Goal: Task Accomplishment & Management: Manage account settings

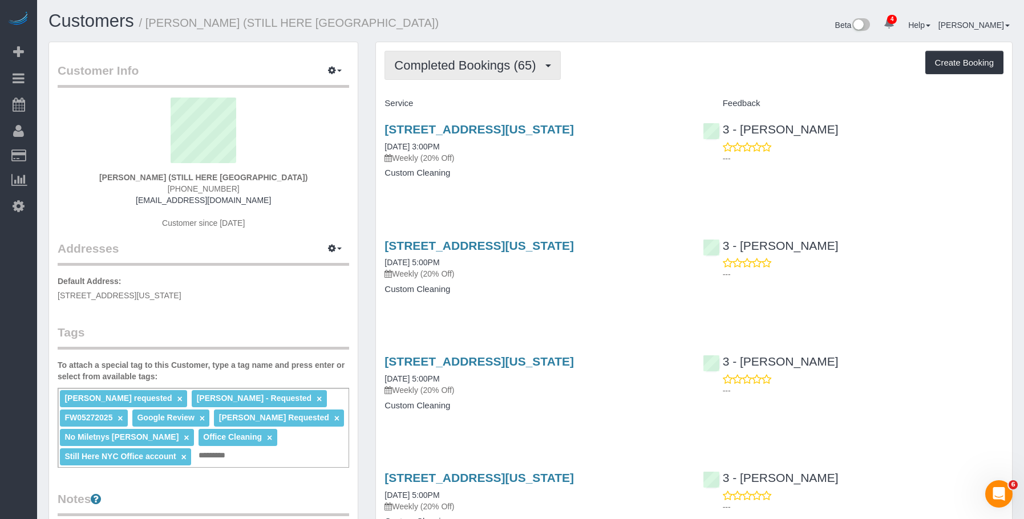
click at [477, 67] on span "Completed Bookings (65)" at bounding box center [467, 65] width 147 height 14
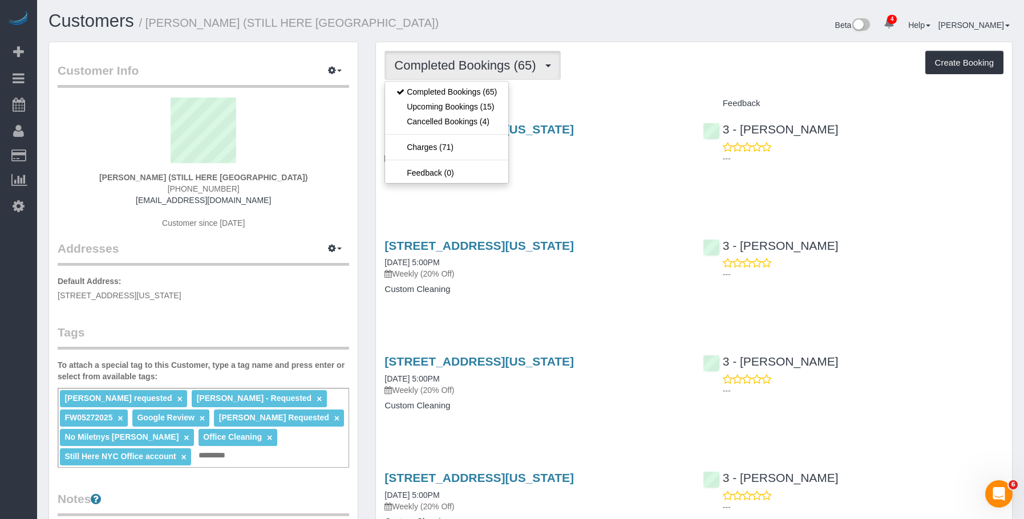
click at [607, 174] on h4 "Custom Cleaning" at bounding box center [535, 173] width 301 height 10
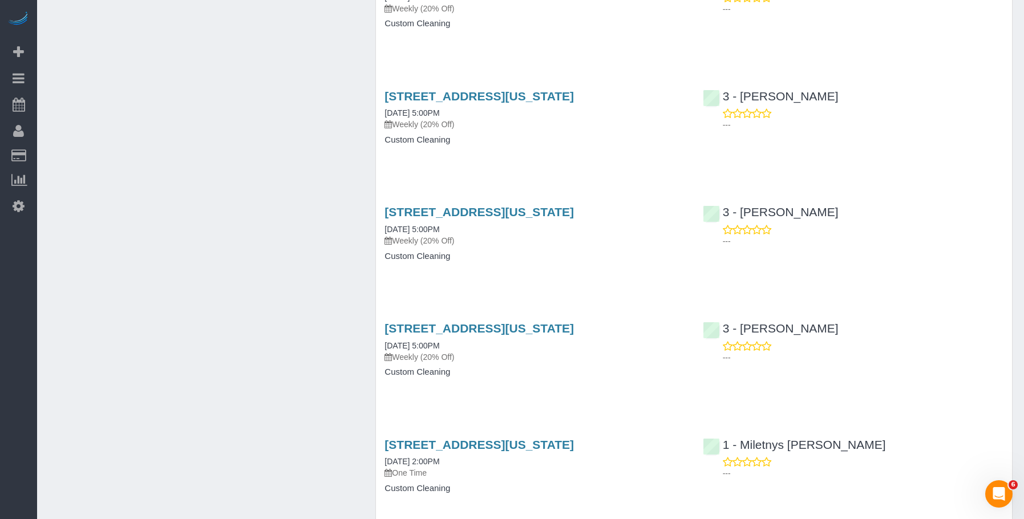
scroll to position [7207, 0]
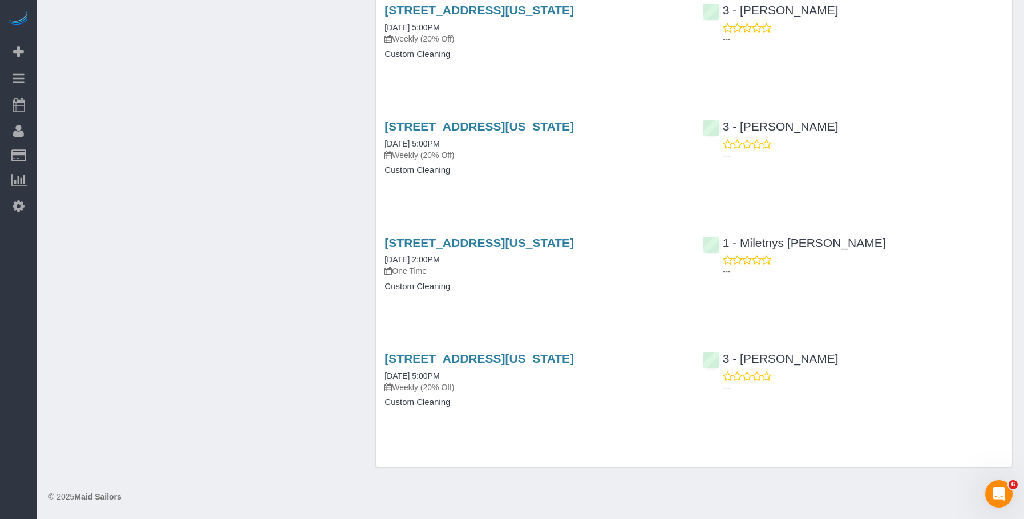
click at [571, 307] on div "167 Canal Street, 3rd Floor, New York, NY 10013 12/31/2024 2:00PM One Time Cust…" at bounding box center [535, 271] width 318 height 88
click at [594, 235] on div "167 Canal Street, 3rd Floor, New York, NY 10013 12/31/2024 2:00PM One Time Cust…" at bounding box center [535, 271] width 318 height 88
click at [574, 240] on link "167 Canal Street, 3rd Floor, New York, NY 10013" at bounding box center [479, 242] width 189 height 13
click at [97, 50] on span "Add Booking" at bounding box center [108, 52] width 143 height 26
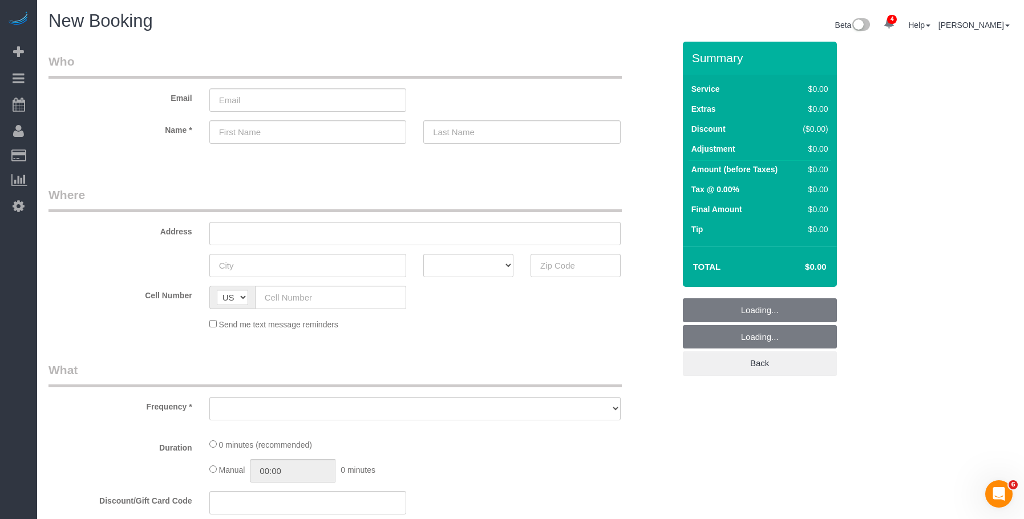
select select "string:US"
select select "number:89"
select select "number:90"
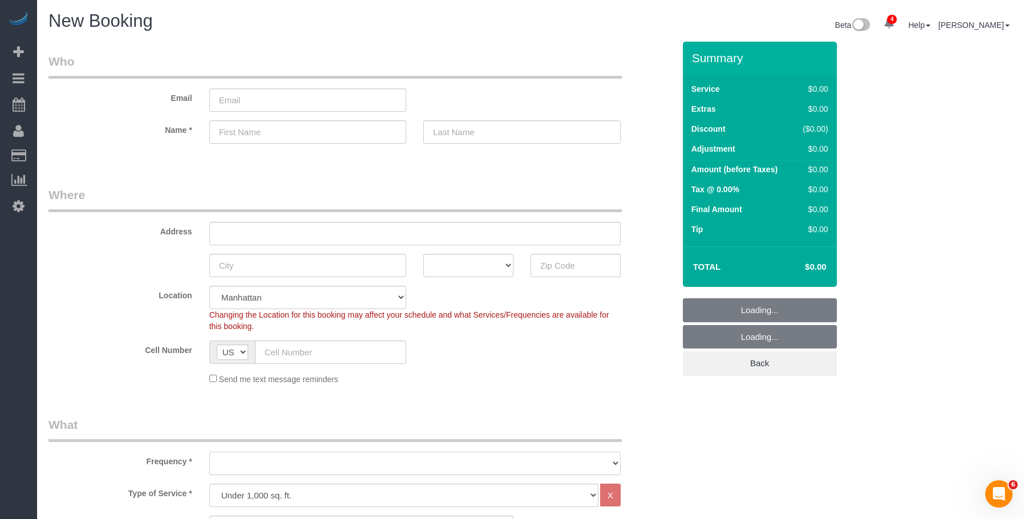
click at [380, 452] on select at bounding box center [414, 463] width 411 height 23
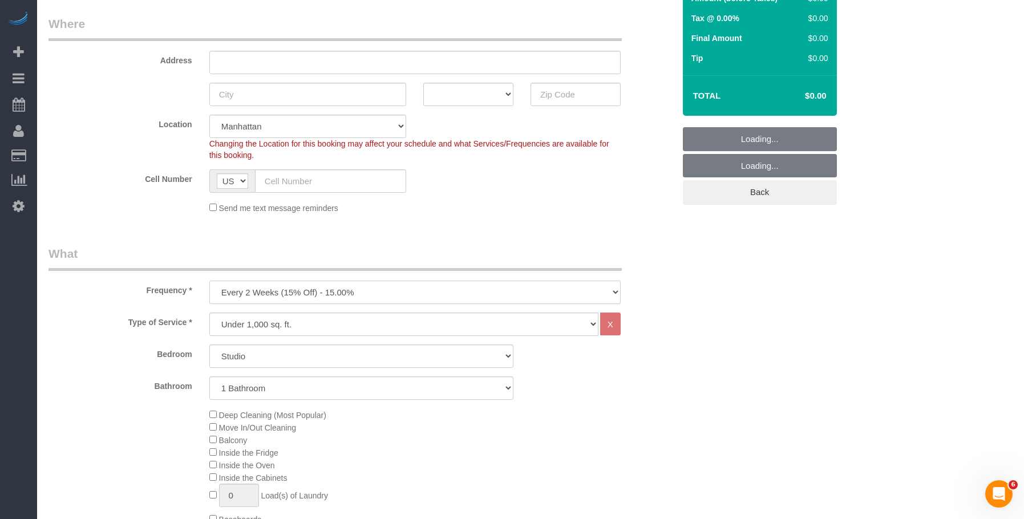
select select "object:10934"
click at [209, 281] on select "One Time Weekly (20% Off) - 20.00% Every 2 Weeks (15% Off) - 15.00% Every 4 Wee…" at bounding box center [414, 292] width 411 height 23
click at [498, 213] on div "Send me text message reminders" at bounding box center [415, 207] width 429 height 13
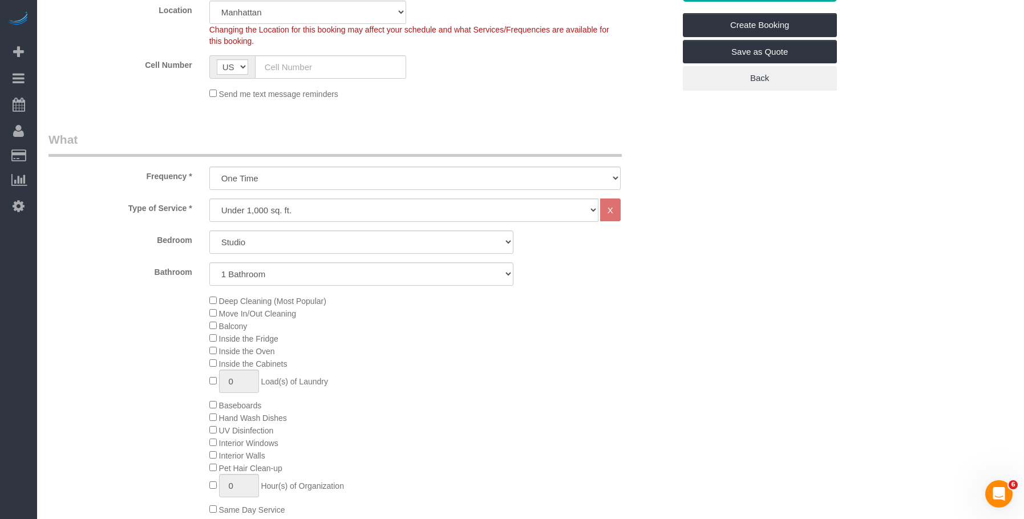
click at [551, 336] on div "Deep Cleaning (Most Popular) Move In/Out Cleaning Balcony Inside the Fridge Ins…" at bounding box center [442, 404] width 482 height 221
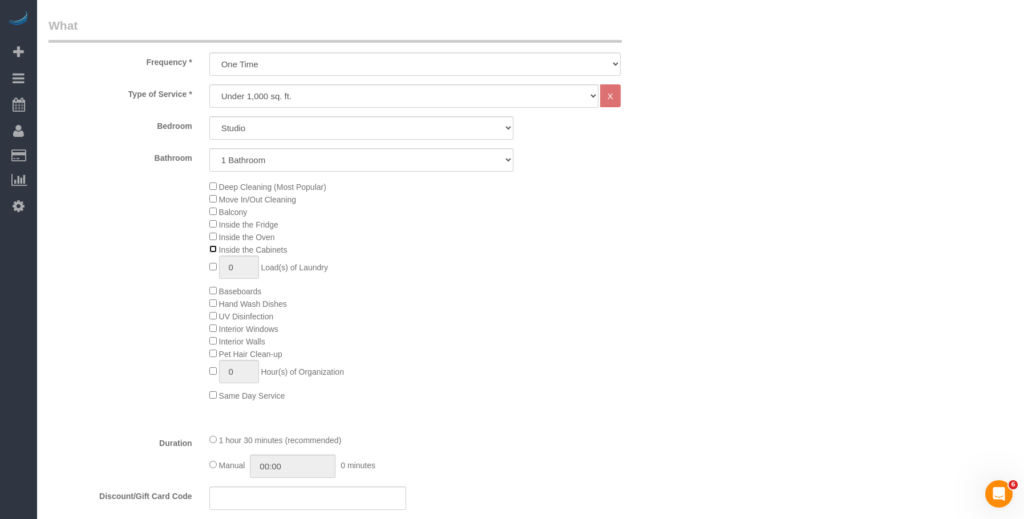
scroll to position [457, 0]
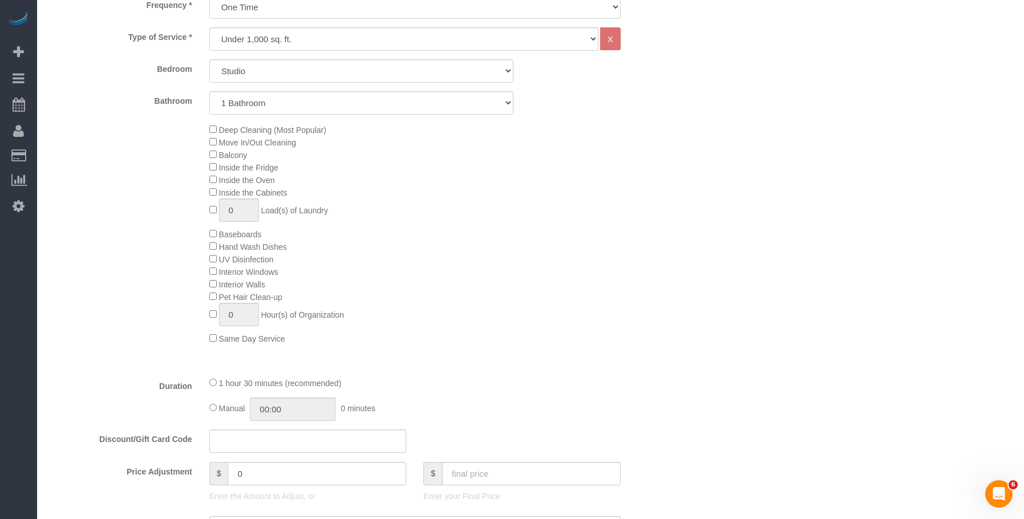
click at [637, 239] on div "Deep Cleaning (Most Popular) Move In/Out Cleaning Balcony Inside the Fridge Ins…" at bounding box center [442, 233] width 482 height 221
click at [661, 255] on div "Deep Cleaning (Most Popular) Move In/Out Cleaning Balcony Inside the Fridge Ins…" at bounding box center [442, 233] width 482 height 221
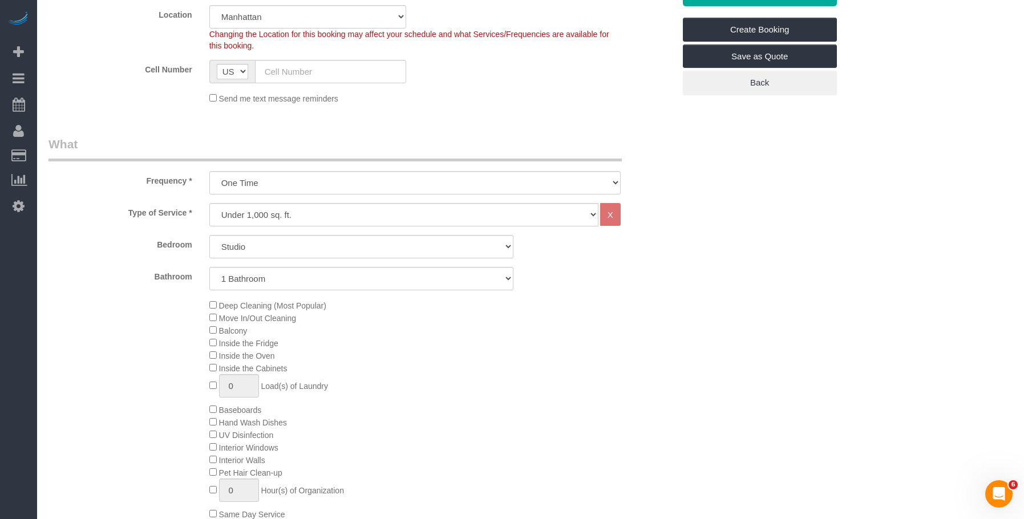
scroll to position [342, 0]
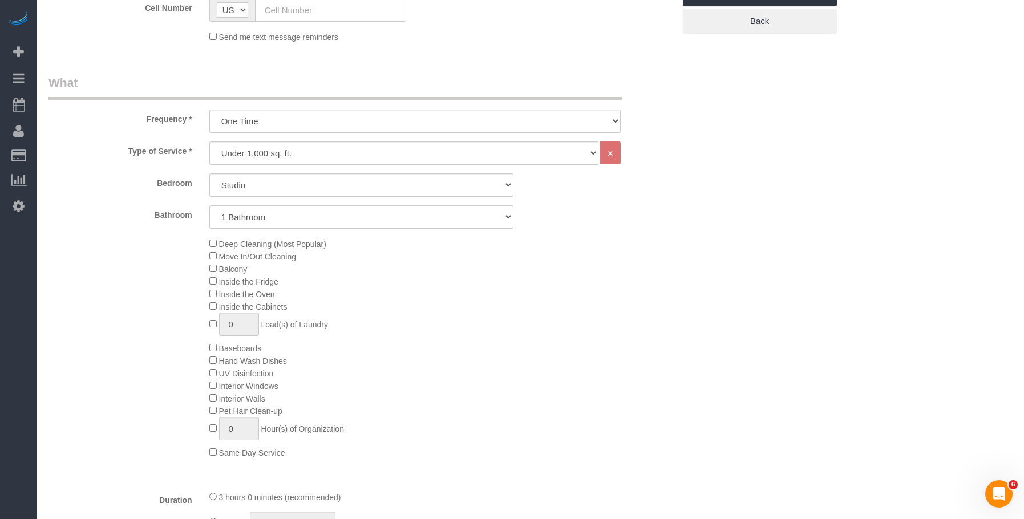
click at [672, 308] on div "Deep Cleaning (Most Popular) Move In/Out Cleaning Balcony Inside the Fridge Ins…" at bounding box center [442, 347] width 482 height 221
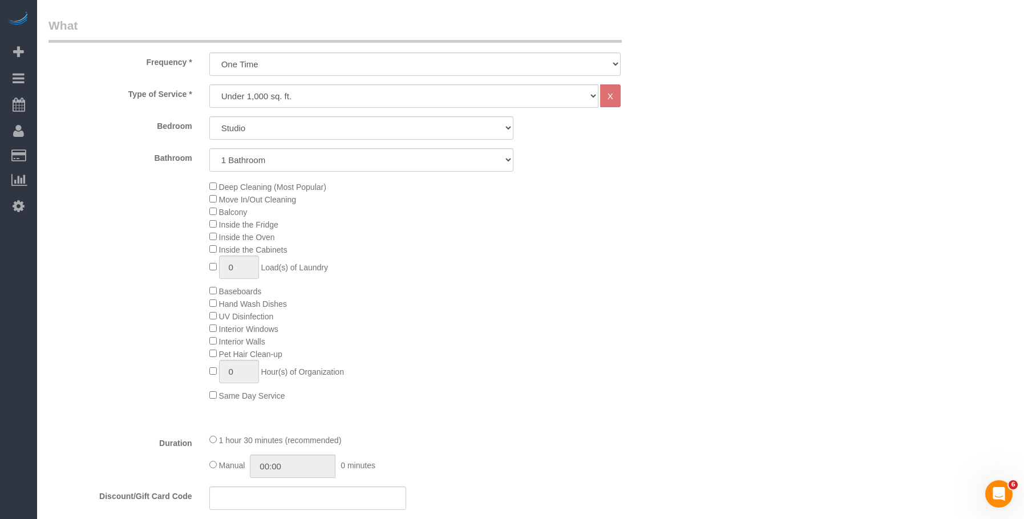
scroll to position [57, 0]
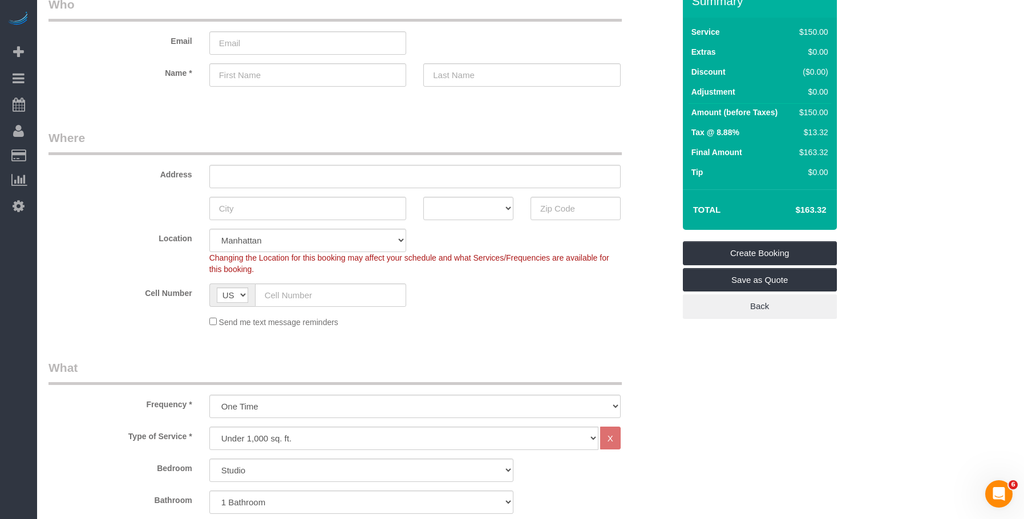
drag, startPoint x: 497, startPoint y: 127, endPoint x: 654, endPoint y: 9, distance: 196.6
click at [544, 318] on div "Send me text message reminders" at bounding box center [415, 322] width 429 height 13
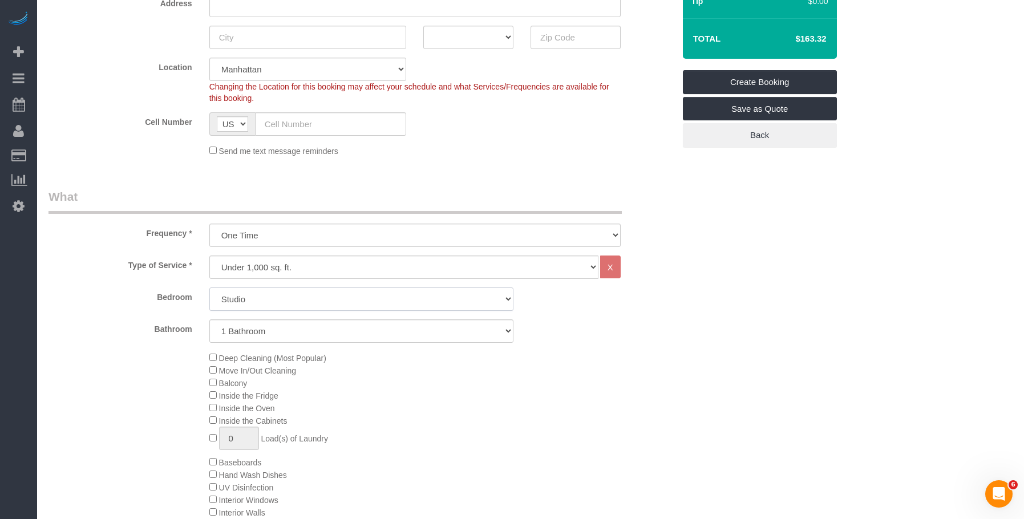
drag, startPoint x: 274, startPoint y: 297, endPoint x: 269, endPoint y: 306, distance: 11.0
click at [273, 297] on select "Studio 1 Bedroom 2 Bedrooms 3 Bedrooms" at bounding box center [361, 299] width 304 height 23
select select "3"
click at [209, 288] on select "Studio 1 Bedroom 2 Bedrooms 3 Bedrooms" at bounding box center [361, 299] width 304 height 23
click at [275, 336] on select "1 Bathroom 2 Bathrooms" at bounding box center [361, 331] width 304 height 23
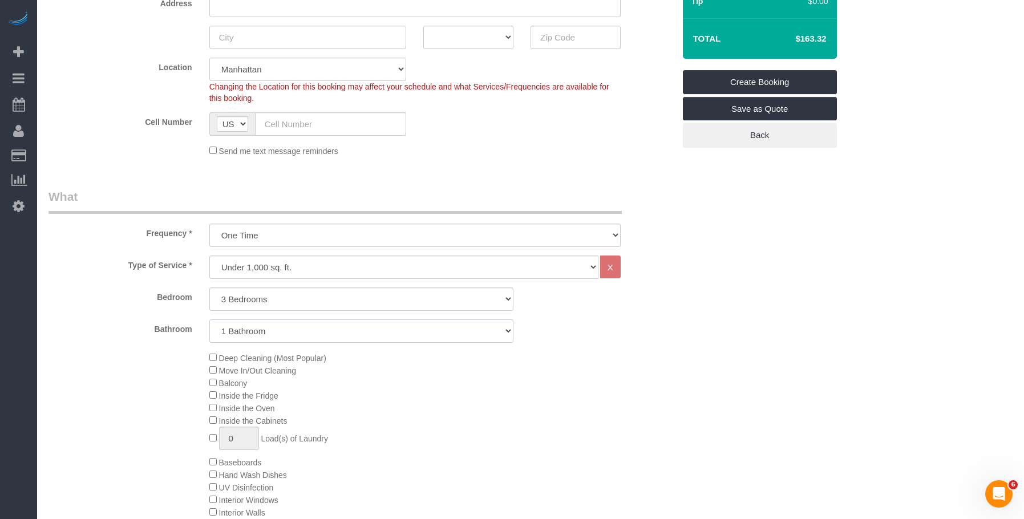
select select "2"
click at [209, 320] on select "1 Bathroom 2 Bathrooms" at bounding box center [361, 331] width 304 height 23
drag, startPoint x: 818, startPoint y: 357, endPoint x: 871, endPoint y: 353, distance: 53.3
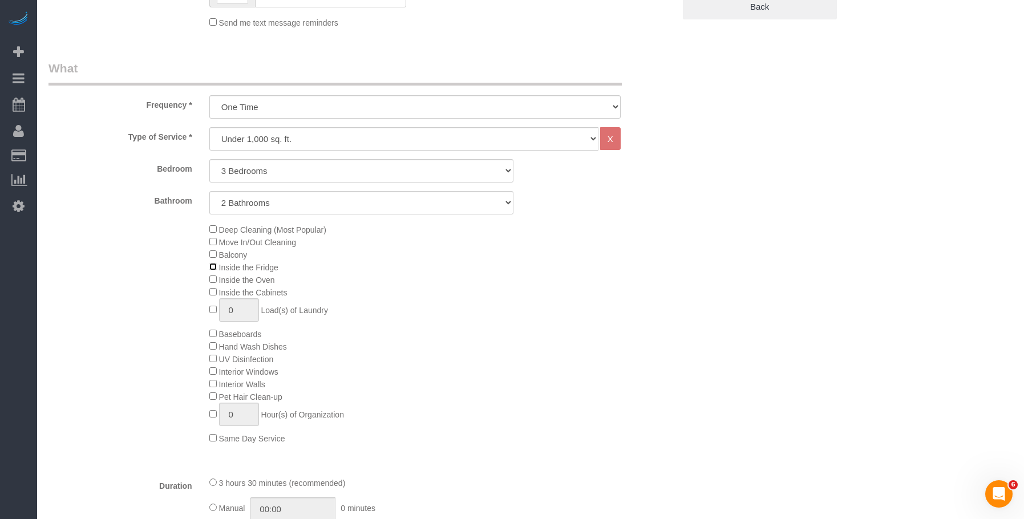
scroll to position [400, 0]
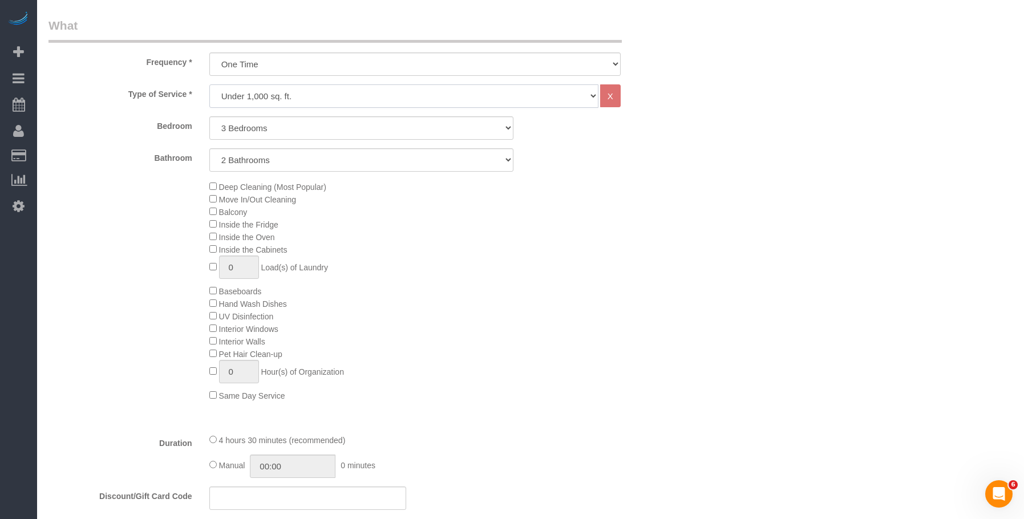
drag, startPoint x: 248, startPoint y: 90, endPoint x: 240, endPoint y: 104, distance: 17.1
click at [248, 90] on select "Under 1,000 sq. ft. 1,001 - 1,500 sq. ft. 1,500+ sq. ft. Custom Cleaning Office…" at bounding box center [403, 95] width 389 height 23
select select "308"
click at [209, 84] on select "Under 1,000 sq. ft. 1,001 - 1,500 sq. ft. 1,500+ sq. ft. Custom Cleaning Office…" at bounding box center [403, 95] width 389 height 23
select select "1"
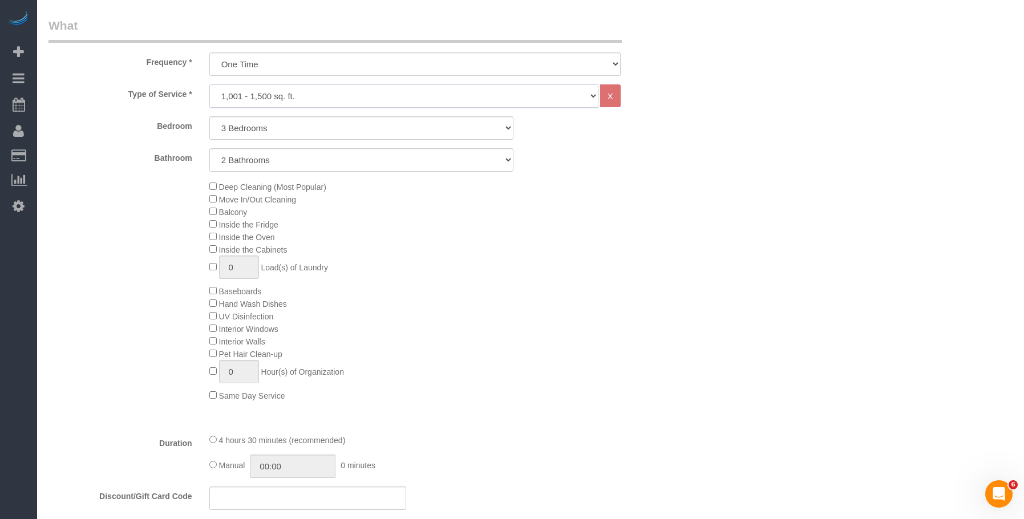
select select "120"
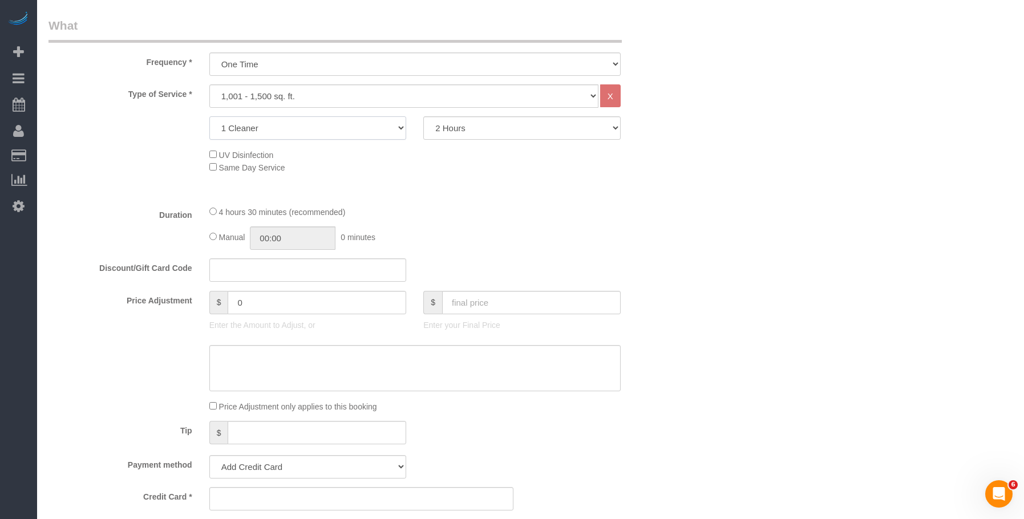
click at [279, 128] on select "1 Cleaner 2 Cleaners 3 Cleaners 4 Cleaners 5 Cleaners" at bounding box center [307, 127] width 197 height 23
select select "2"
click at [209, 116] on select "1 Cleaner 2 Cleaners 3 Cleaners 4 Cleaners 5 Cleaners" at bounding box center [307, 127] width 197 height 23
click at [490, 131] on select "2 Hours 2.5 Hours 3 Hours 3.5 Hours 4 Hours 4.5 Hours 5 Hours 5.5 Hours 6 Hours…" at bounding box center [521, 127] width 197 height 23
select select "240"
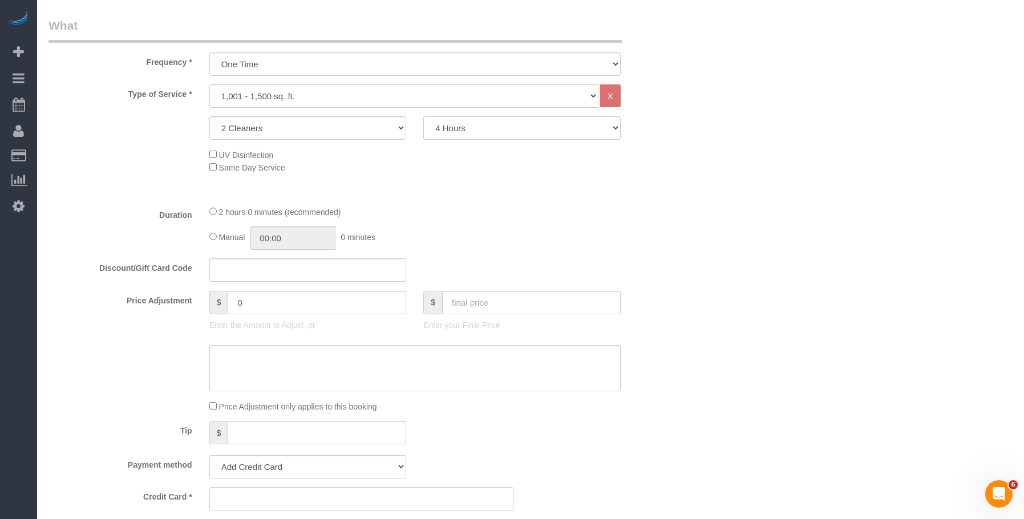
click at [423, 116] on select "2 Hours 2.5 Hours 3 Hours 3.5 Hours 4 Hours 4.5 Hours 5 Hours 5.5 Hours 6 Hours…" at bounding box center [521, 127] width 197 height 23
click at [805, 226] on div "Who Email Name * Where Address AK AL AR AZ CA CO CT DC DE FL GA HI IA ID IL IN …" at bounding box center [531, 454] width 965 height 1624
click at [644, 248] on div "Duration 4 hours 0 minutes (recommended) Manual 00:00 0 minutes" at bounding box center [361, 227] width 643 height 45
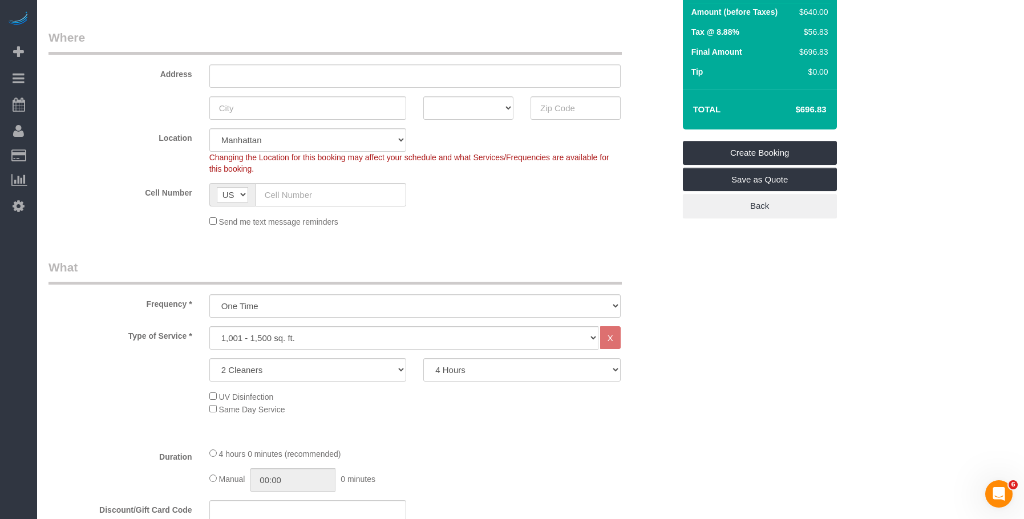
scroll to position [228, 0]
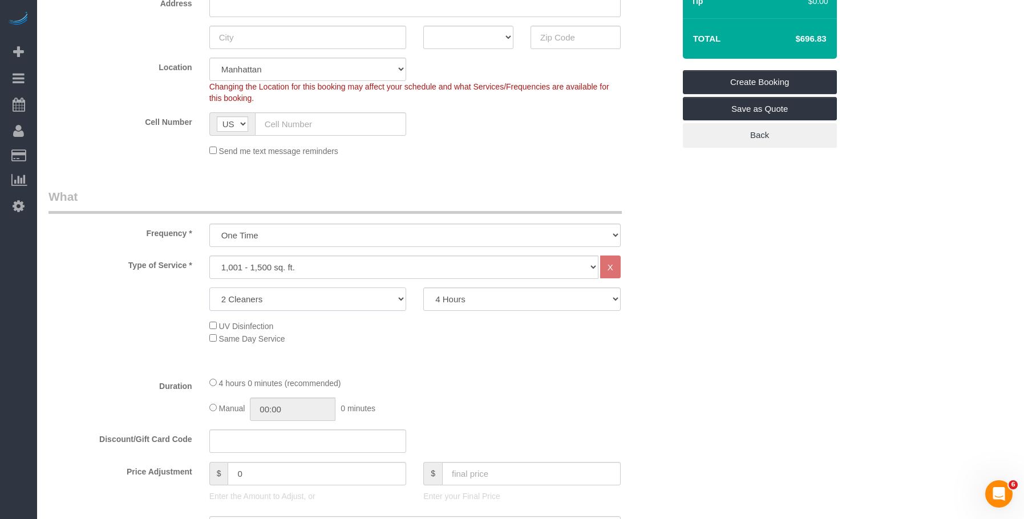
click at [314, 293] on select "1 Cleaner 2 Cleaners 3 Cleaners 4 Cleaners 5 Cleaners" at bounding box center [307, 299] width 197 height 23
select select "3"
click at [209, 288] on select "1 Cleaner 2 Cleaners 3 Cleaners 4 Cleaners 5 Cleaners" at bounding box center [307, 299] width 197 height 23
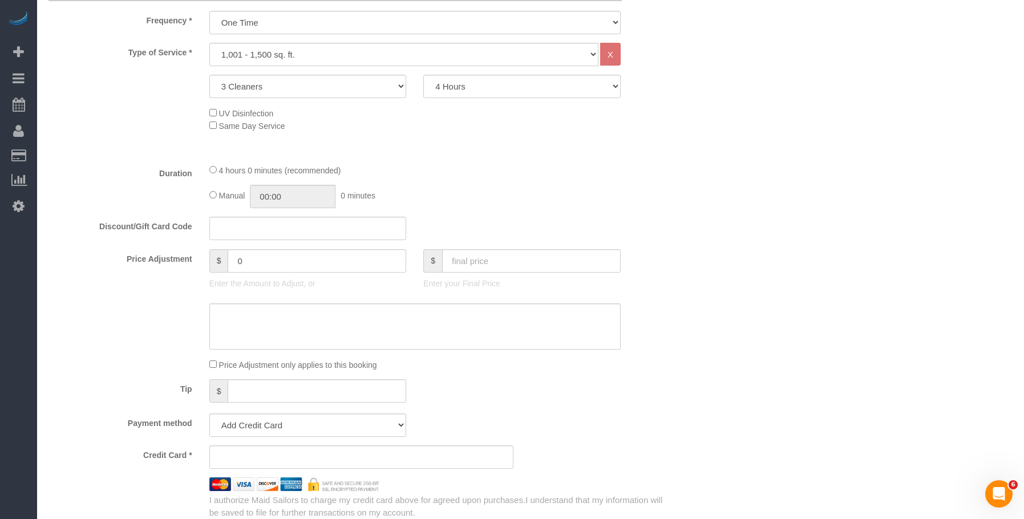
scroll to position [342, 0]
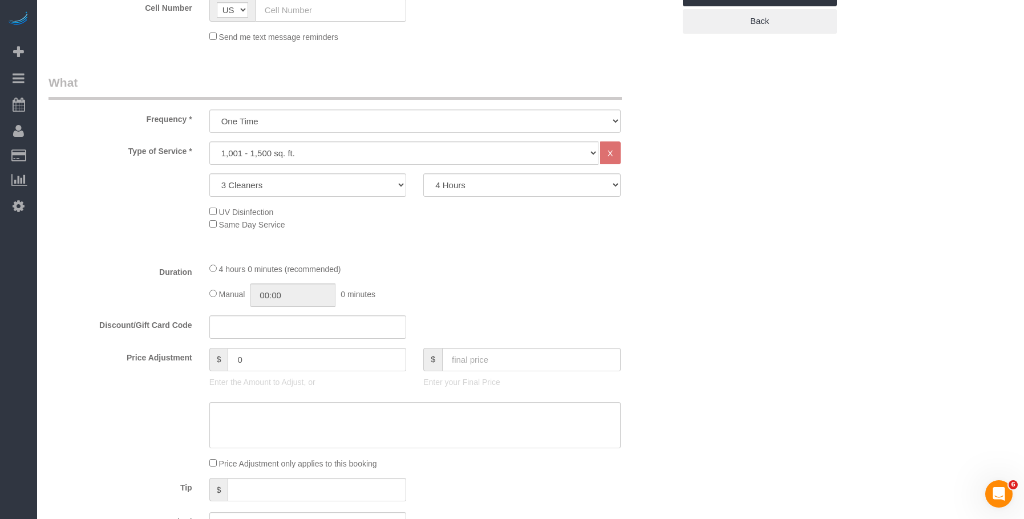
click at [528, 293] on div "Manual 00:00 0 minutes" at bounding box center [414, 295] width 411 height 23
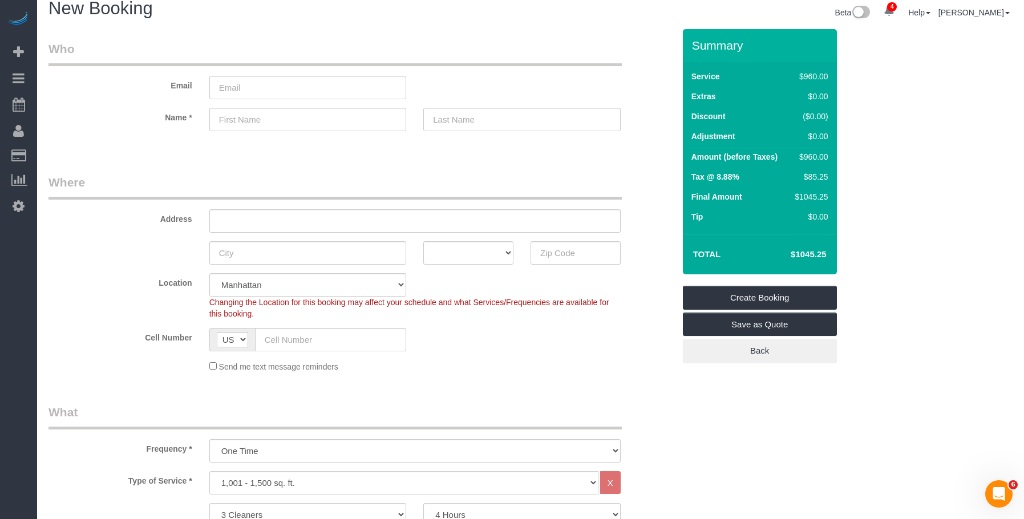
scroll to position [0, 0]
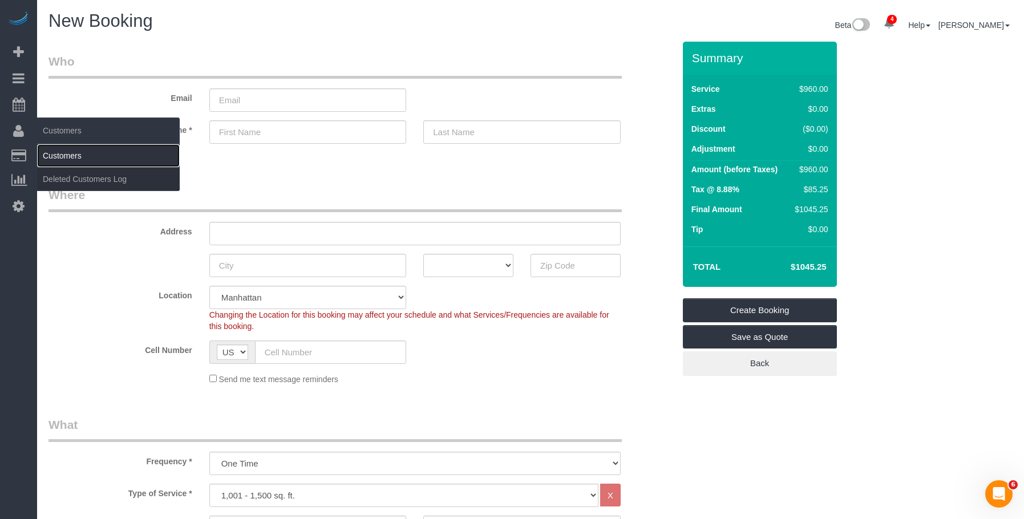
drag, startPoint x: 77, startPoint y: 158, endPoint x: 85, endPoint y: 157, distance: 8.0
click at [77, 158] on link "Customers" at bounding box center [108, 155] width 143 height 23
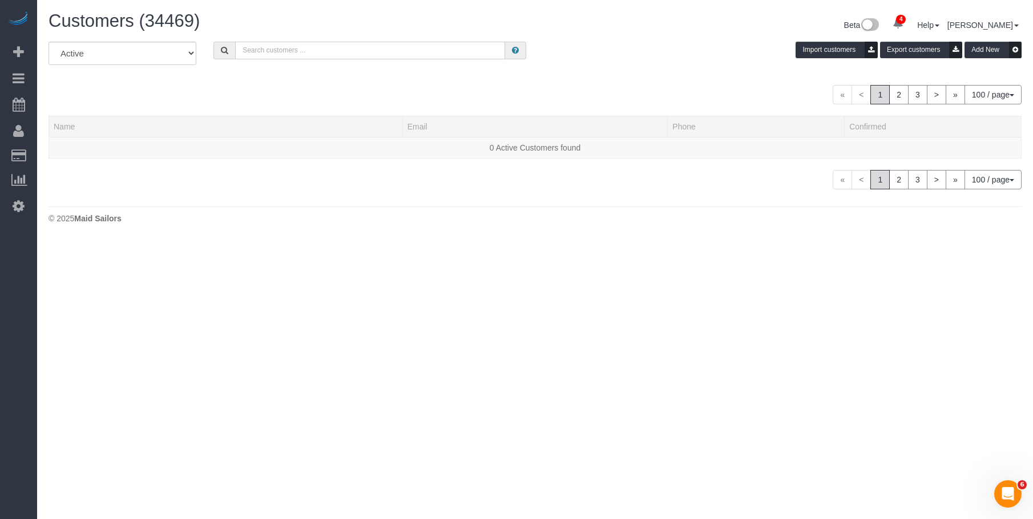
click at [433, 50] on input "text" at bounding box center [370, 51] width 270 height 18
paste input "Melissa Marra"
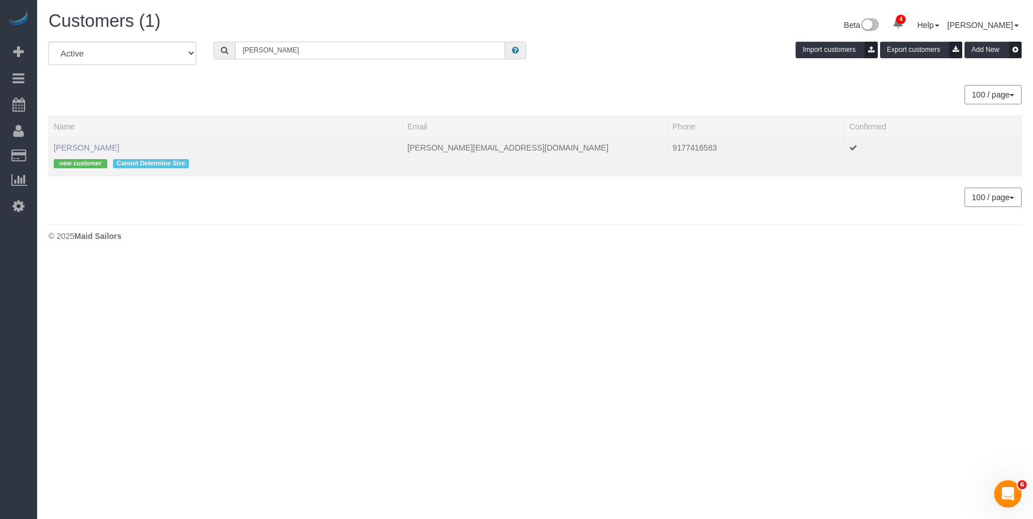
type input "Melissa Marra"
click at [97, 148] on link "Melissa Marra" at bounding box center [87, 147] width 66 height 9
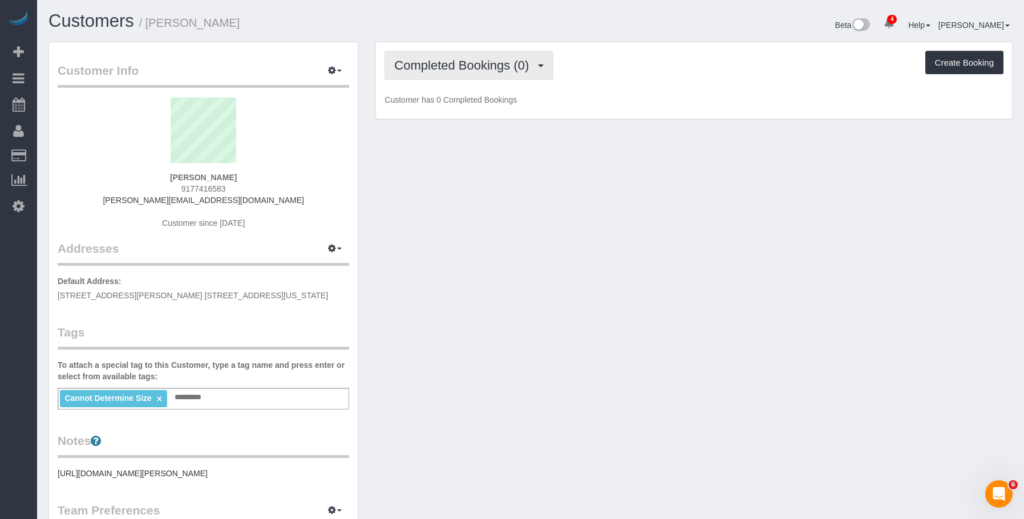
click at [491, 66] on span "Completed Bookings (0)" at bounding box center [464, 65] width 140 height 14
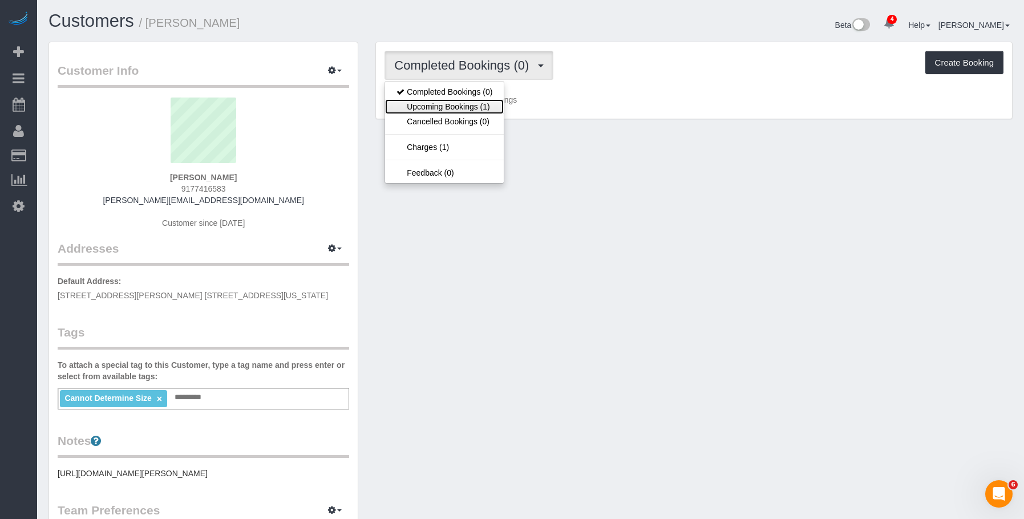
click at [467, 110] on link "Upcoming Bookings (1)" at bounding box center [444, 106] width 119 height 15
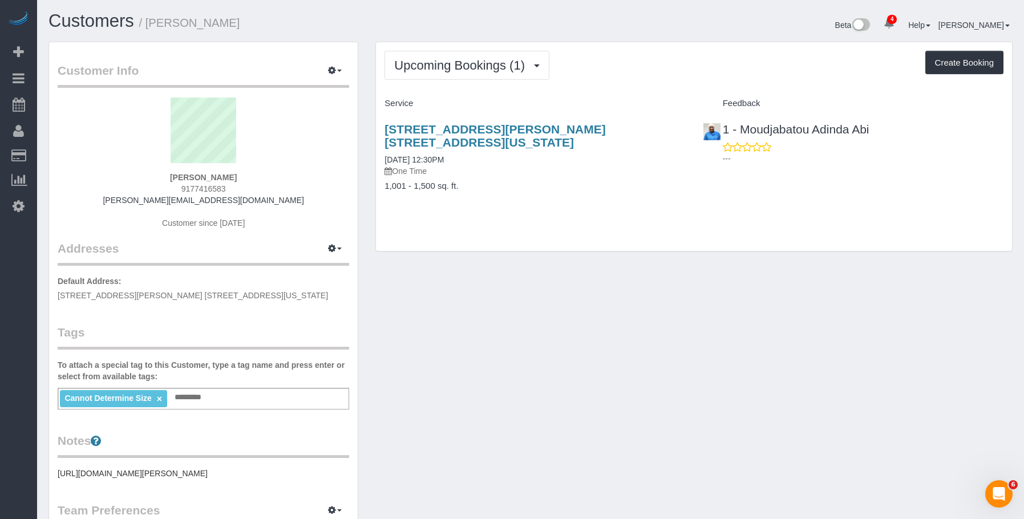
drag, startPoint x: 545, startPoint y: 309, endPoint x: 159, endPoint y: 62, distance: 458.5
click at [543, 309] on div "Customer Info Edit Contact Info Send Message Email Preferences Special Sales Ta…" at bounding box center [531, 420] width 982 height 756
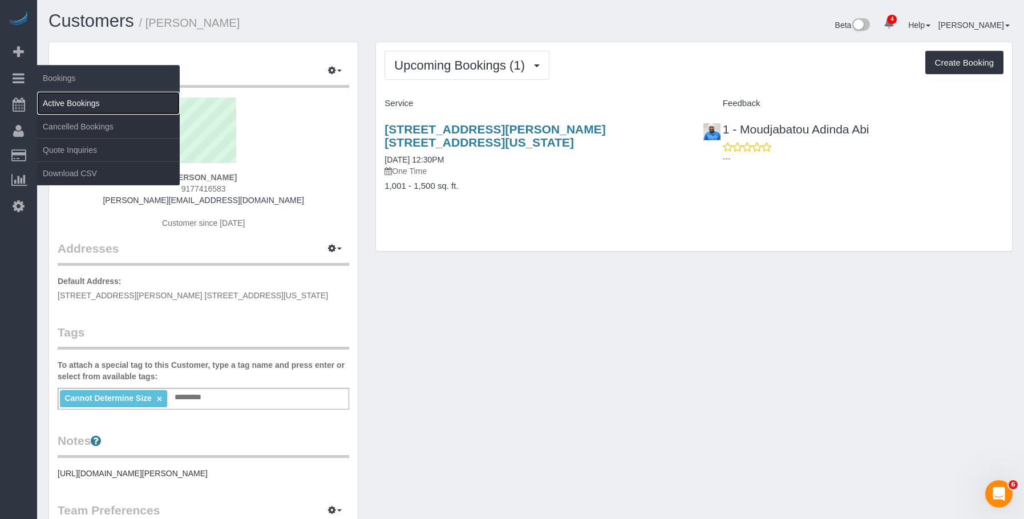
click at [71, 104] on link "Active Bookings" at bounding box center [108, 103] width 143 height 23
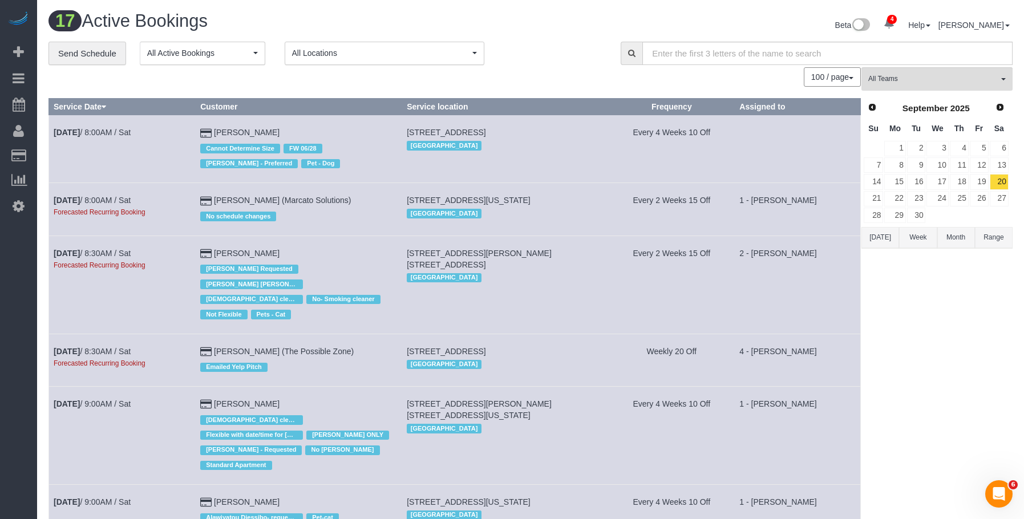
click at [114, 81] on div "100 / page 10 / page 20 / page 30 / page 40 / page 50 / page 100 / page" at bounding box center [455, 76] width 813 height 19
click at [920, 71] on button "All Teams" at bounding box center [937, 78] width 151 height 23
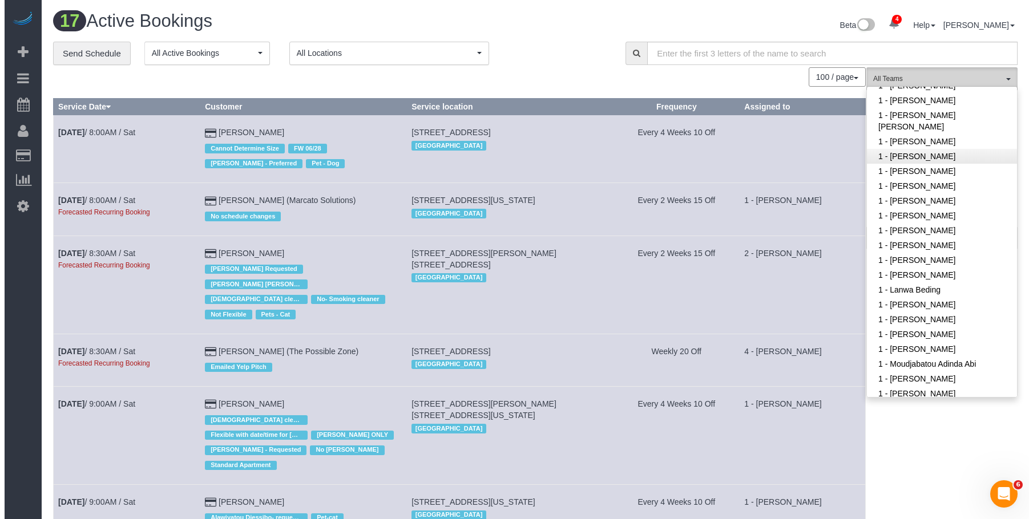
scroll to position [342, 0]
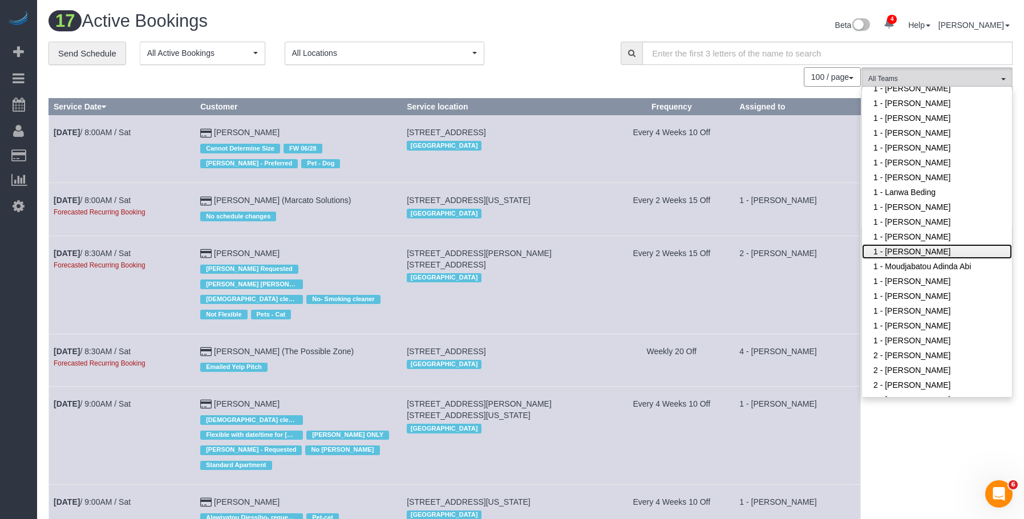
click at [929, 251] on link "1 - [PERSON_NAME]" at bounding box center [937, 251] width 150 height 15
click at [571, 50] on div "**********" at bounding box center [326, 54] width 555 height 24
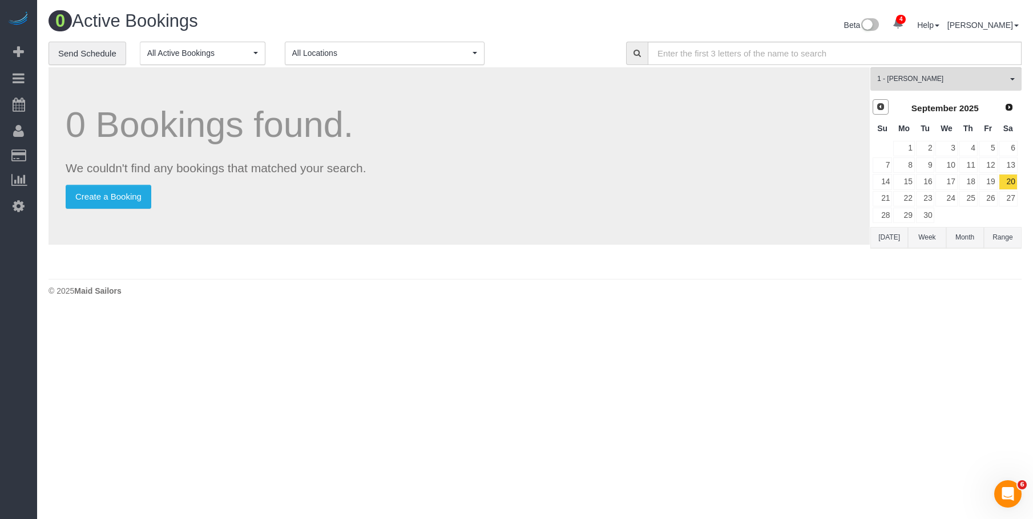
click at [881, 107] on span "Prev" at bounding box center [880, 106] width 9 height 9
click at [988, 212] on link "29" at bounding box center [988, 215] width 19 height 15
click at [961, 72] on button "1 - Marlenyn Robles All Teams" at bounding box center [945, 78] width 151 height 23
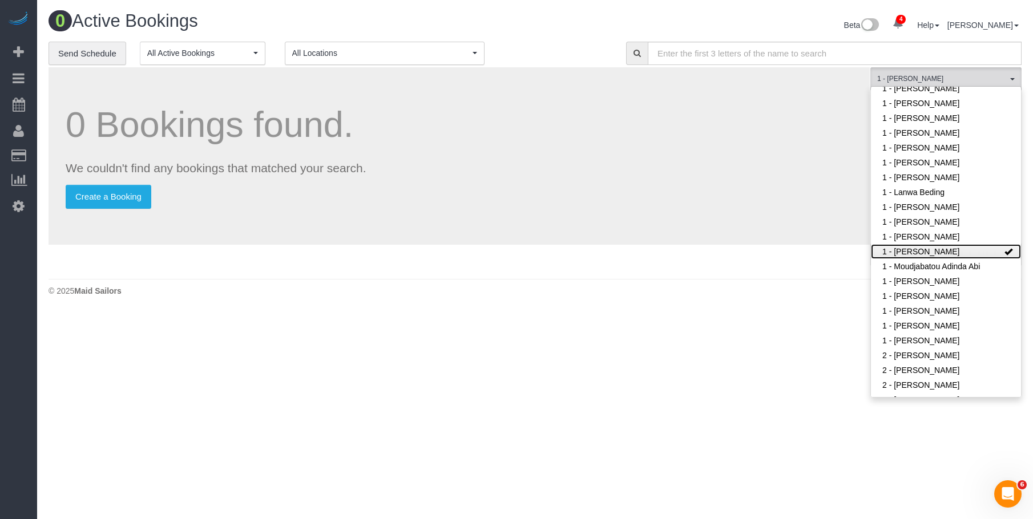
click at [927, 248] on link "1 - [PERSON_NAME]" at bounding box center [946, 251] width 150 height 15
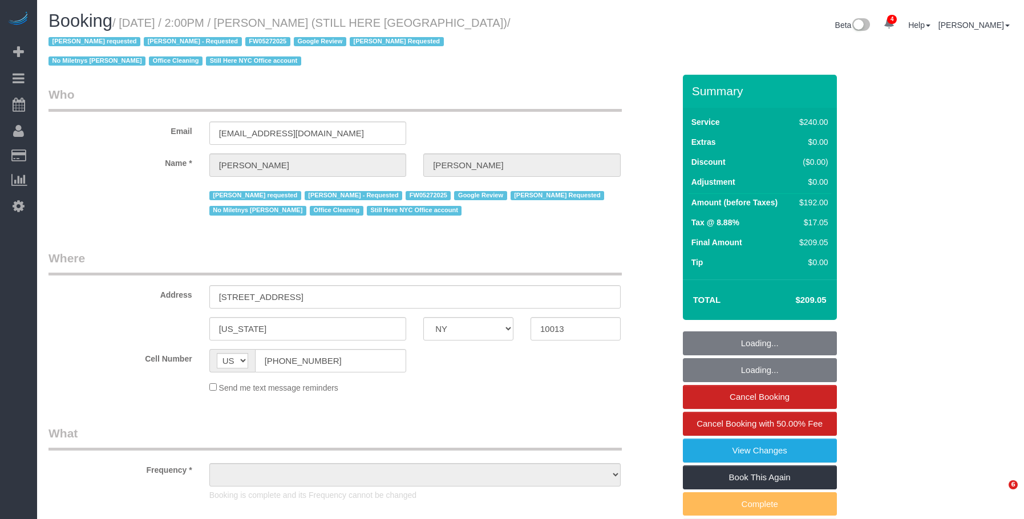
select select "NY"
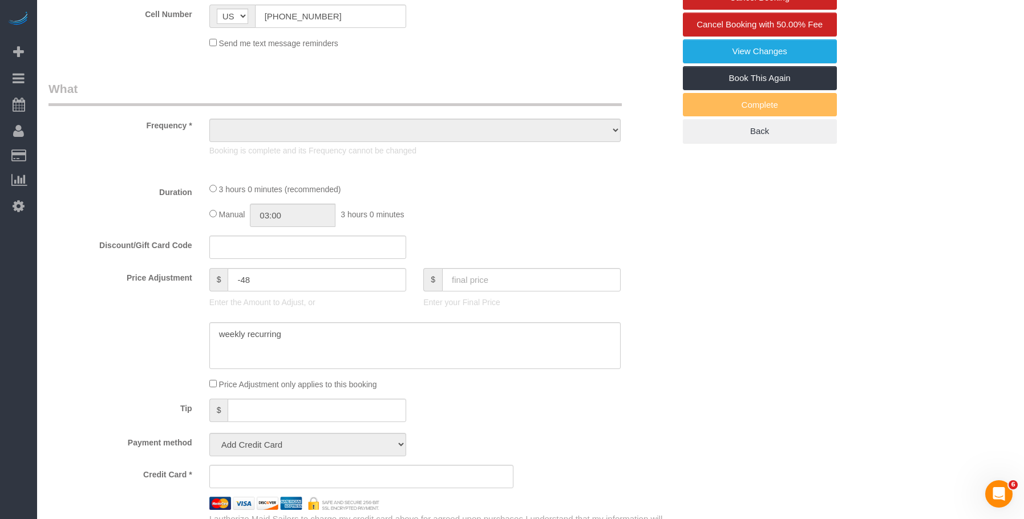
select select "object:1115"
select select "string:stripe-pm_1QY8Py4VGloSiKo7kVLuacfg"
select select "180"
select select "number:89"
select select "number:90"
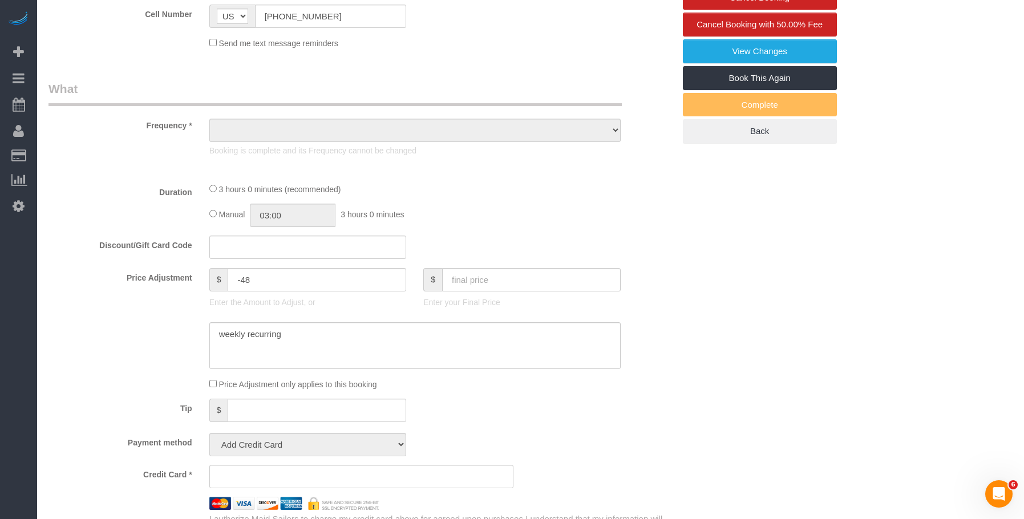
select select "number:15"
select select "number:5"
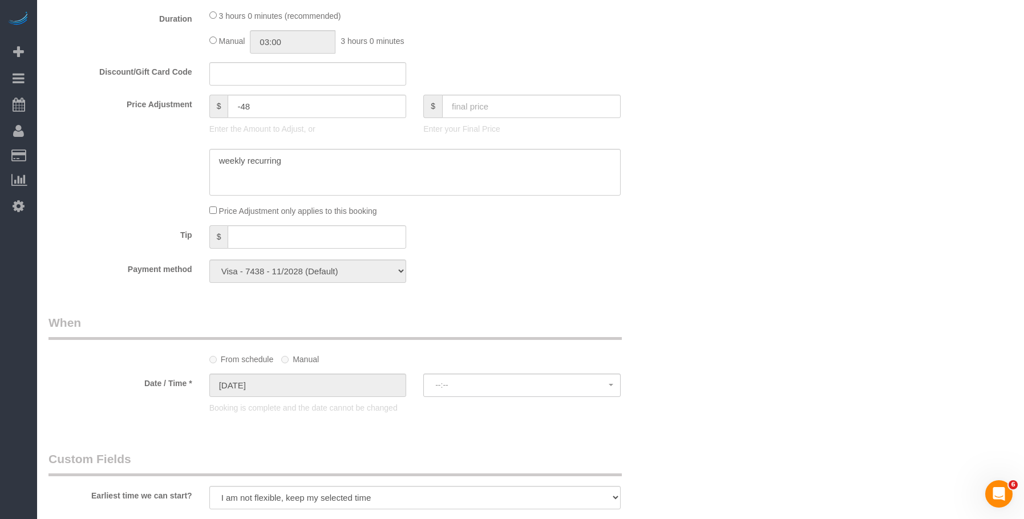
select select "object:1524"
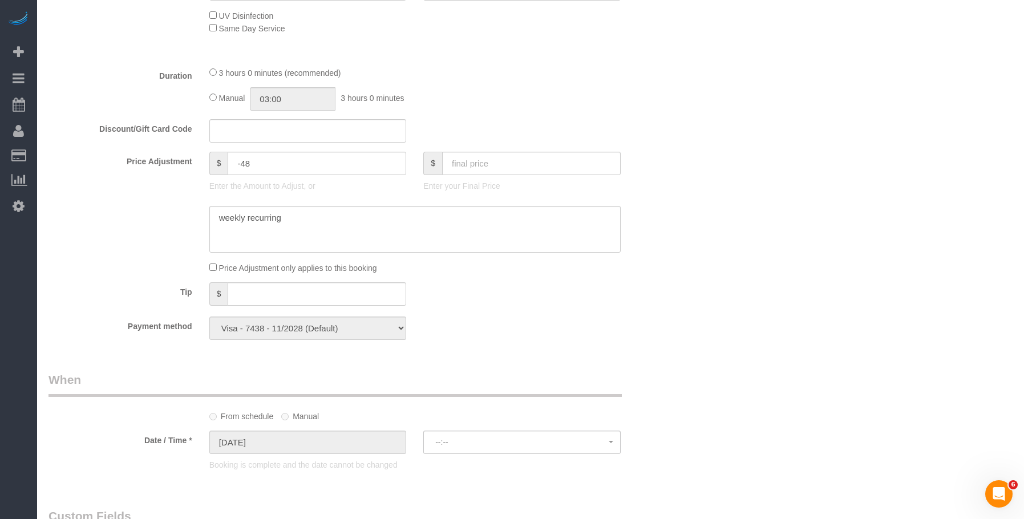
select select "spot1"
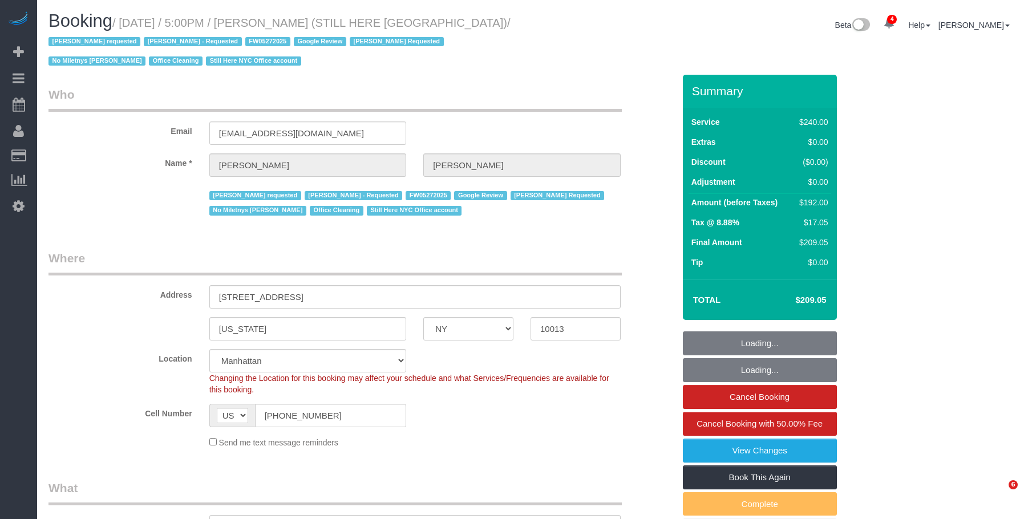
select select "NY"
select select "180"
select select "spot1"
select select "number:89"
select select "number:90"
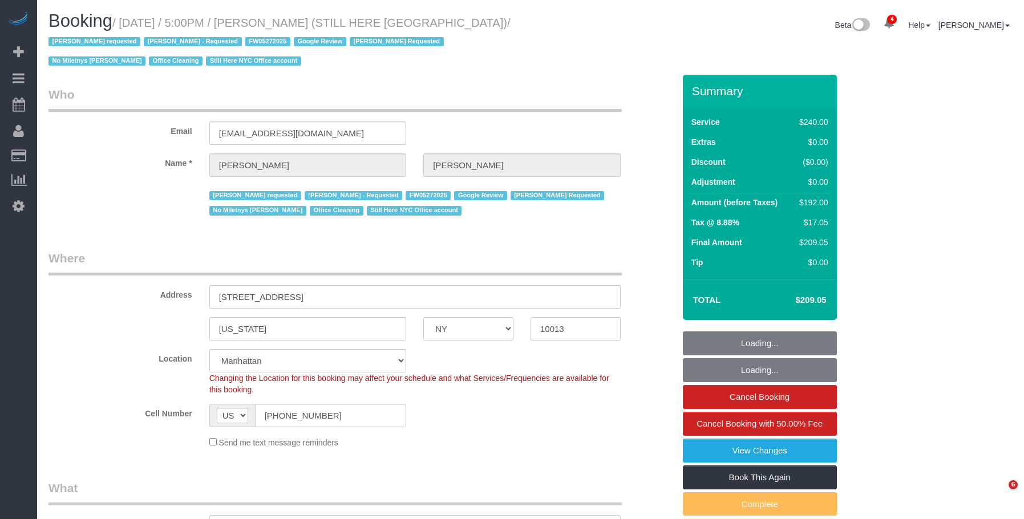
select select "number:15"
select select "number:5"
drag, startPoint x: 0, startPoint y: 0, endPoint x: 466, endPoint y: 302, distance: 555.0
click at [785, 478] on link "Book This Again" at bounding box center [760, 478] width 154 height 24
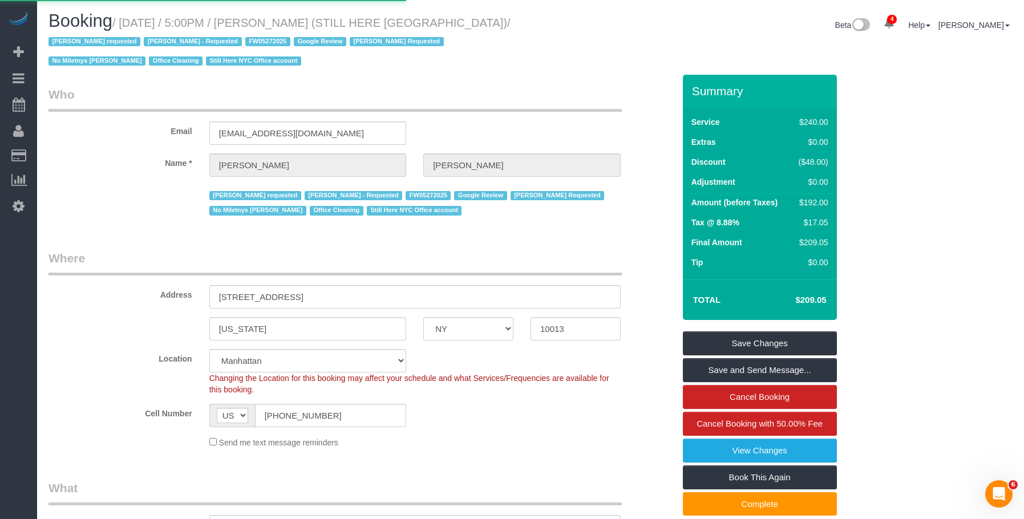
select select "NY"
select select "number:89"
select select "number:90"
select select "number:15"
select select "number:5"
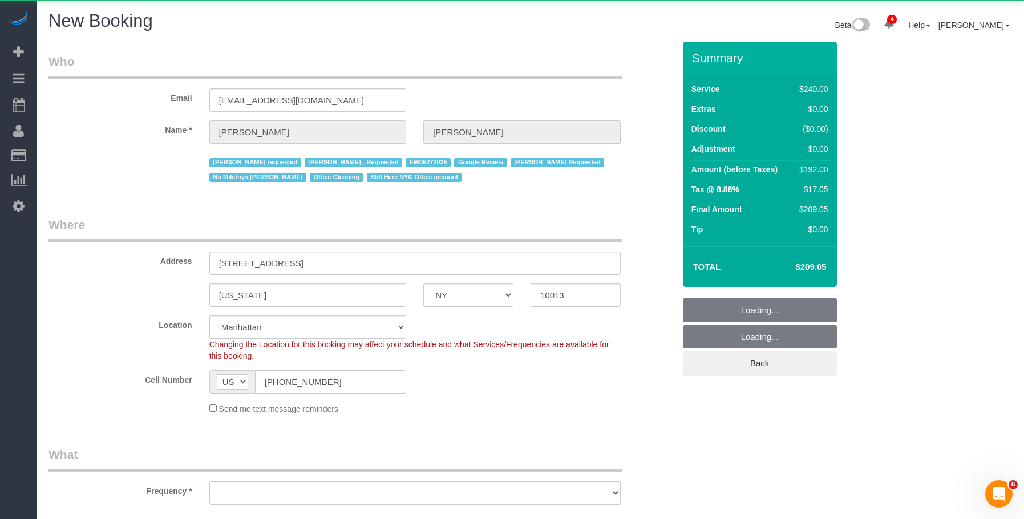
select select "string:stripe-pm_1QY8Py4VGloSiKo7kVLuacfg"
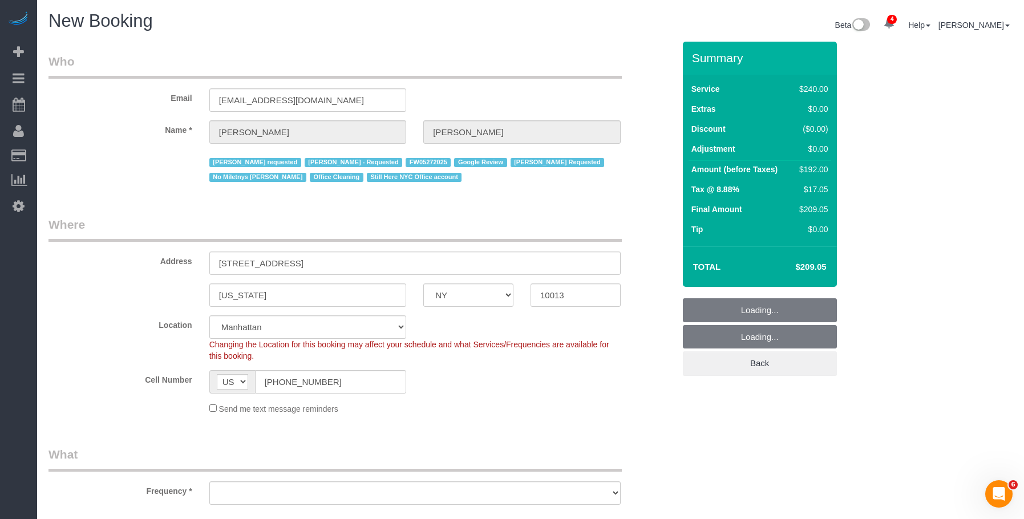
select select "object:2722"
select select "180"
select select "object:2726"
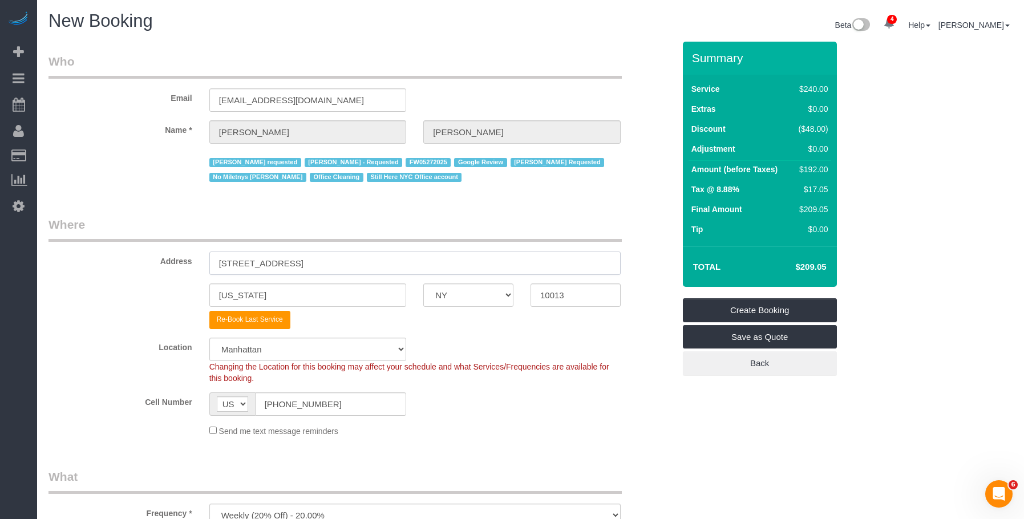
drag, startPoint x: 337, startPoint y: 269, endPoint x: 94, endPoint y: 245, distance: 244.3
click at [94, 245] on div "Address 167 Canal Street, 3rd Floor" at bounding box center [361, 245] width 643 height 59
paste input "70 Wythe Ave"
type input "170 Wythe Ave"
drag, startPoint x: 552, startPoint y: 299, endPoint x: 497, endPoint y: 295, distance: 55.5
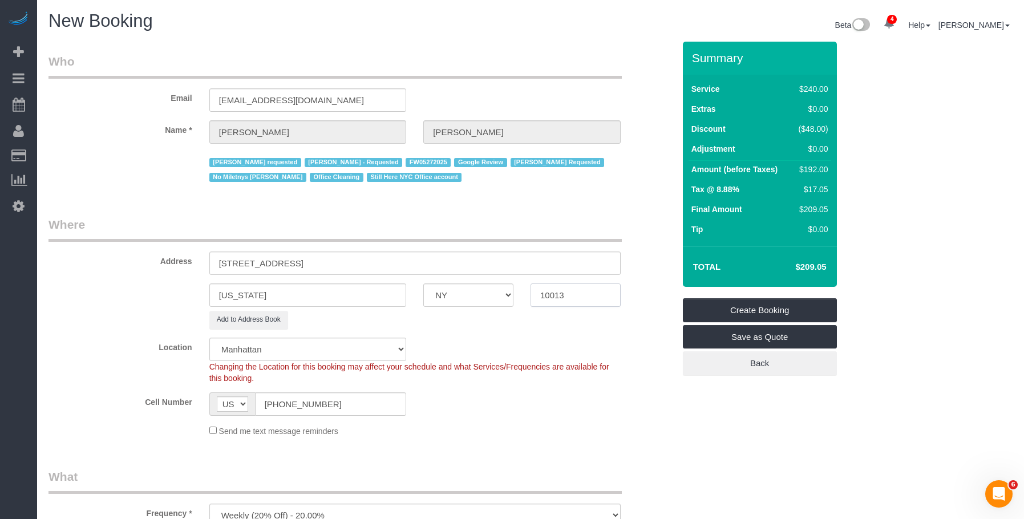
click at [497, 295] on div "New York AK AL AR AZ CA CO CT DC DE FL GA HI IA ID IL IN KS KY LA MA MD ME MI M…" at bounding box center [361, 295] width 643 height 23
paste input "1249"
type input "11249"
drag, startPoint x: 270, startPoint y: 299, endPoint x: 152, endPoint y: 294, distance: 118.3
click at [152, 294] on div "New York AK AL AR AZ CA CO CT DC DE FL GA HI IA ID IL IN KS KY LA MA MD ME MI M…" at bounding box center [361, 295] width 643 height 23
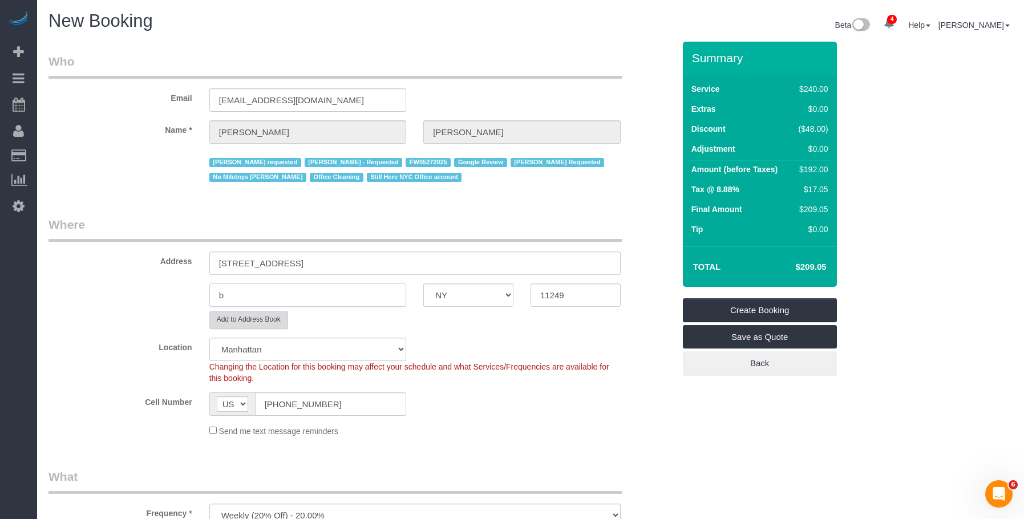
type input "br"
select select "6"
type input "brookl"
select select "object:2739"
type input "[GEOGRAPHIC_DATA]"
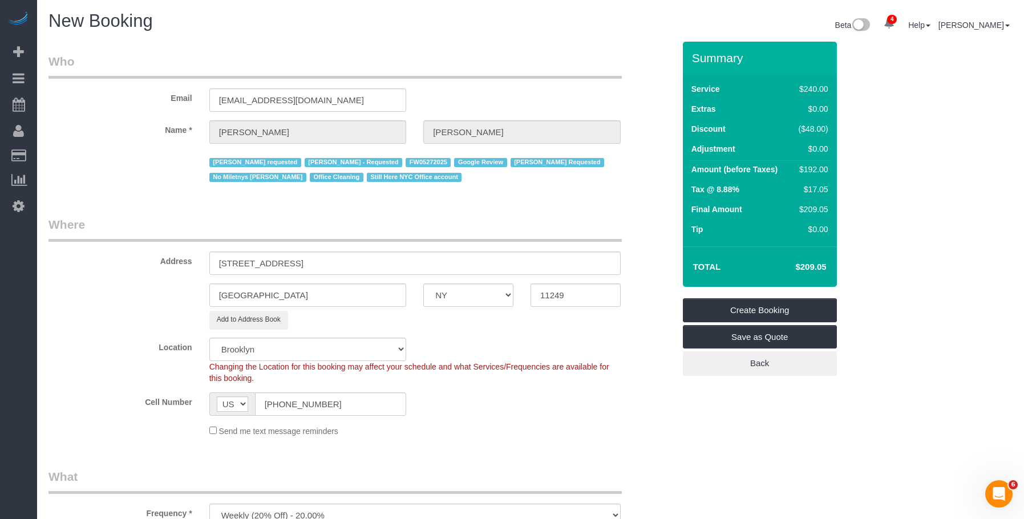
click at [558, 429] on div "Send me text message reminders" at bounding box center [415, 431] width 429 height 13
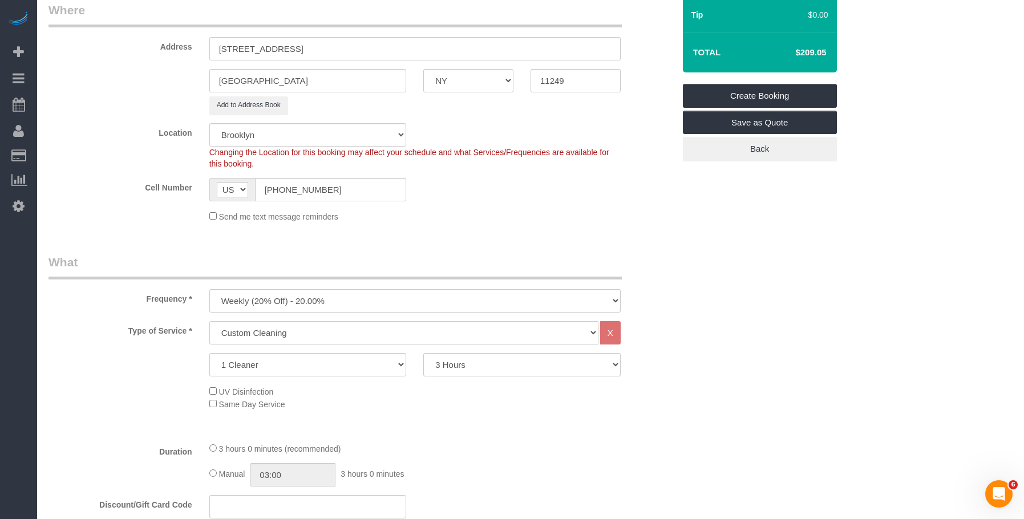
scroll to position [228, 0]
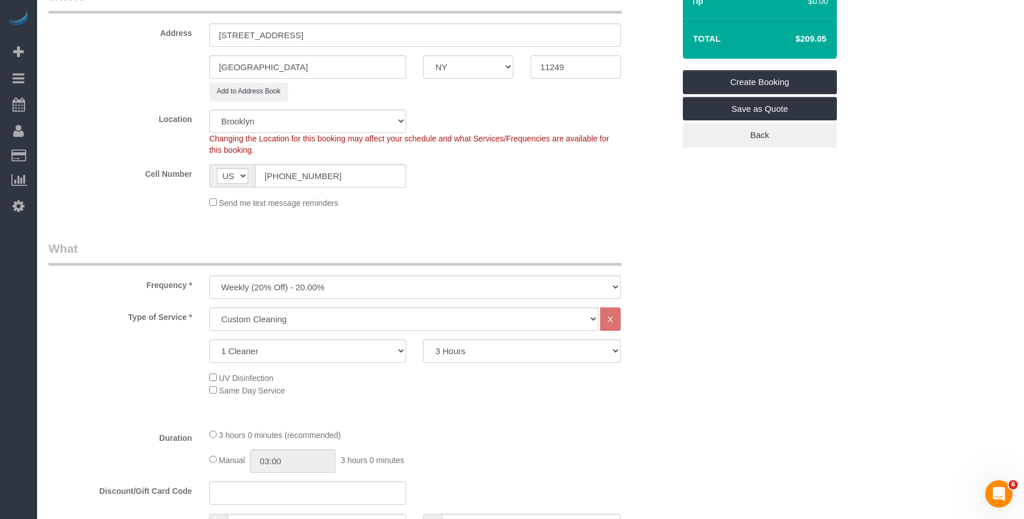
drag, startPoint x: 361, startPoint y: 275, endPoint x: 357, endPoint y: 283, distance: 8.9
click at [360, 275] on div "Frequency * One Time Weekly (20% Off) - 20.00% Every 2 Weeks (15% Off) - 15.00%…" at bounding box center [361, 269] width 643 height 59
click at [355, 285] on select "One Time Weekly (20% Off) - 20.00% Every 2 Weeks (15% Off) - 15.00% Every 4 Wee…" at bounding box center [414, 287] width 411 height 23
select select "object:2740"
click at [209, 276] on select "One Time Weekly (20% Off) - 20.00% Every 2 Weeks (15% Off) - 15.00% Every 4 Wee…" at bounding box center [414, 287] width 411 height 23
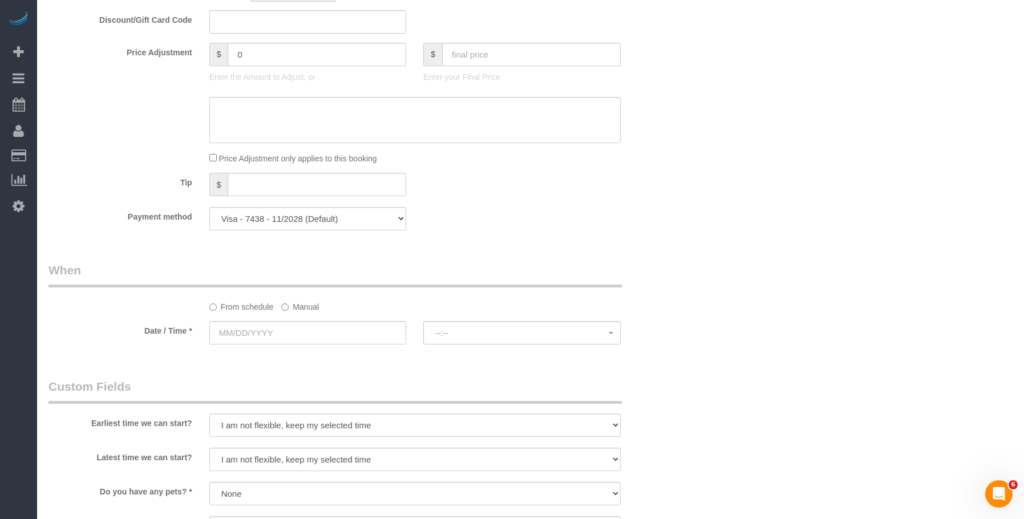
scroll to position [799, 0]
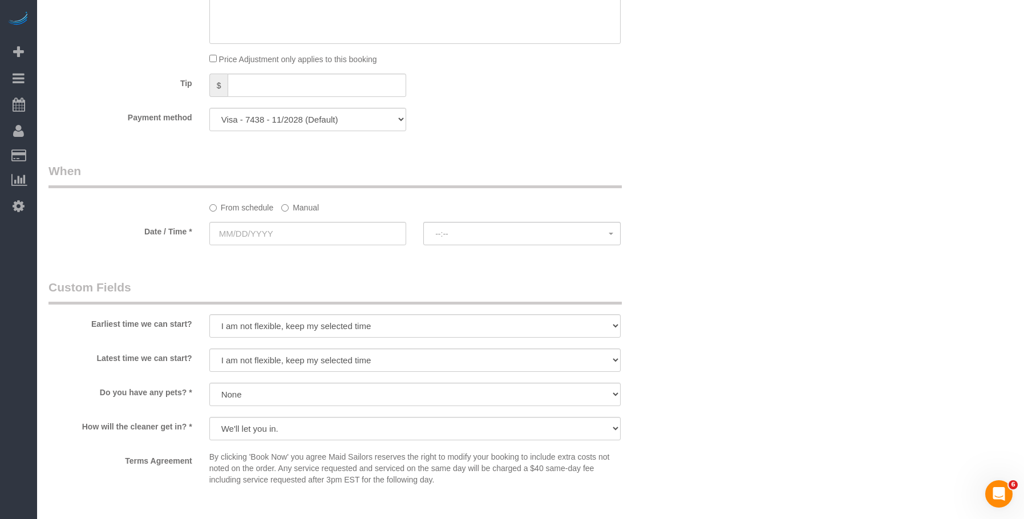
click at [310, 209] on label "Manual" at bounding box center [300, 205] width 38 height 15
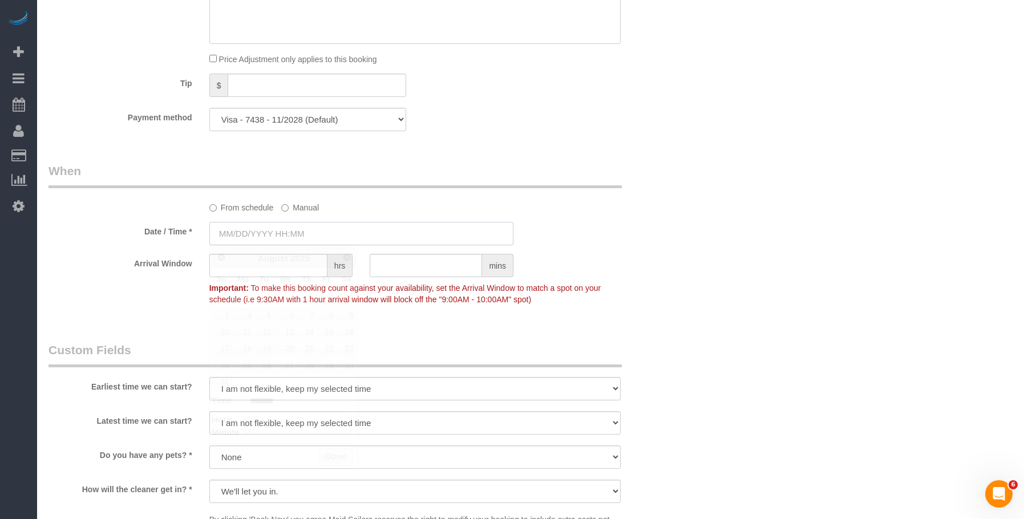
click at [364, 233] on input "text" at bounding box center [361, 233] width 304 height 23
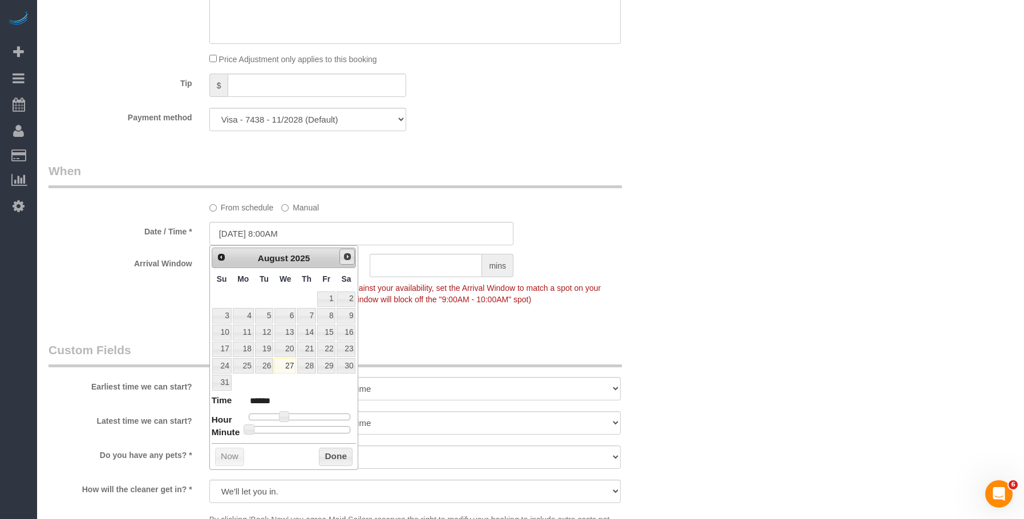
click at [348, 256] on span "Next" at bounding box center [347, 256] width 9 height 9
click at [288, 300] on link "3" at bounding box center [286, 299] width 22 height 15
type input "09/03/2025 9:00AM"
type input "******"
type input "09/03/2025 10:00AM"
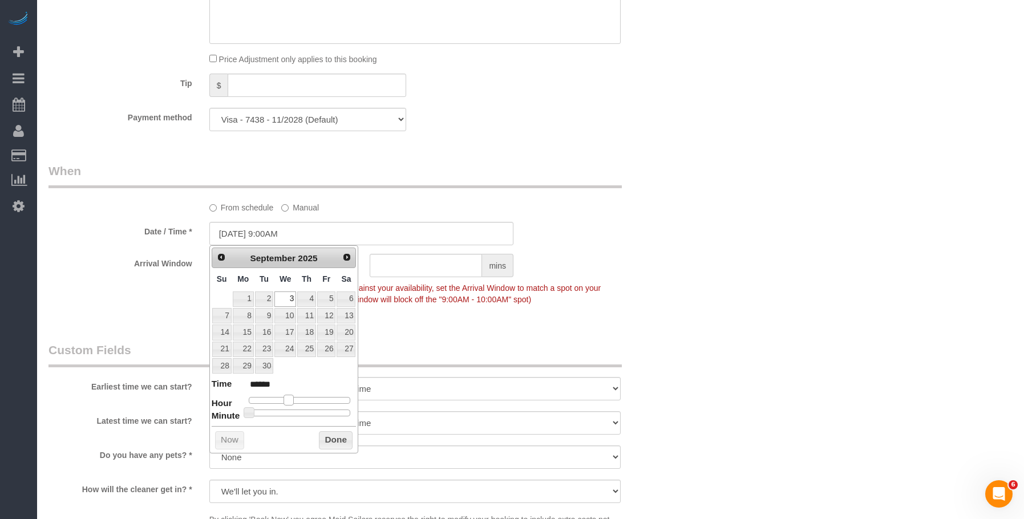
type input "*******"
type input "09/03/2025 11:00AM"
type input "*******"
type input "09/03/2025 12:00PM"
type input "*******"
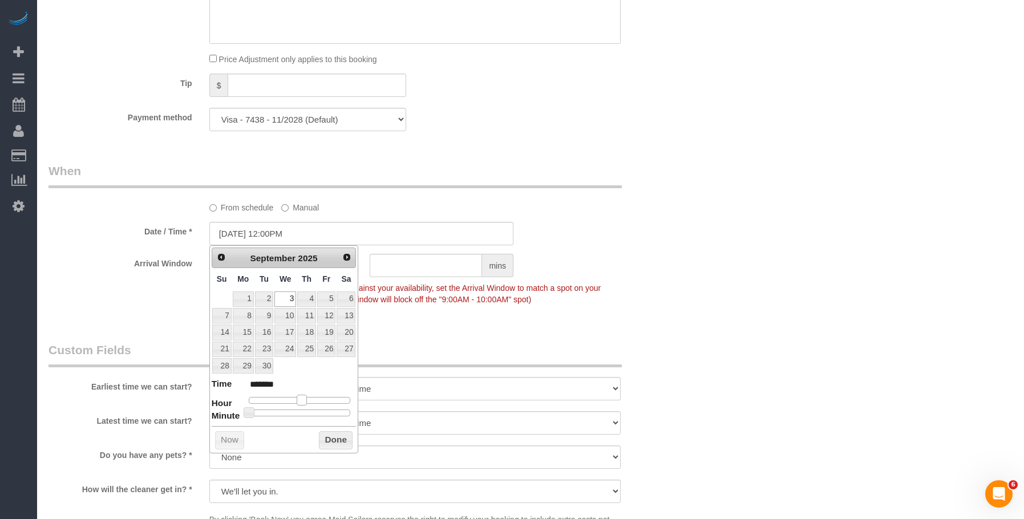
type input "09/03/2025 1:00PM"
type input "******"
type input "09/03/2025 2:00PM"
type input "******"
type input "09/03/2025 3:00PM"
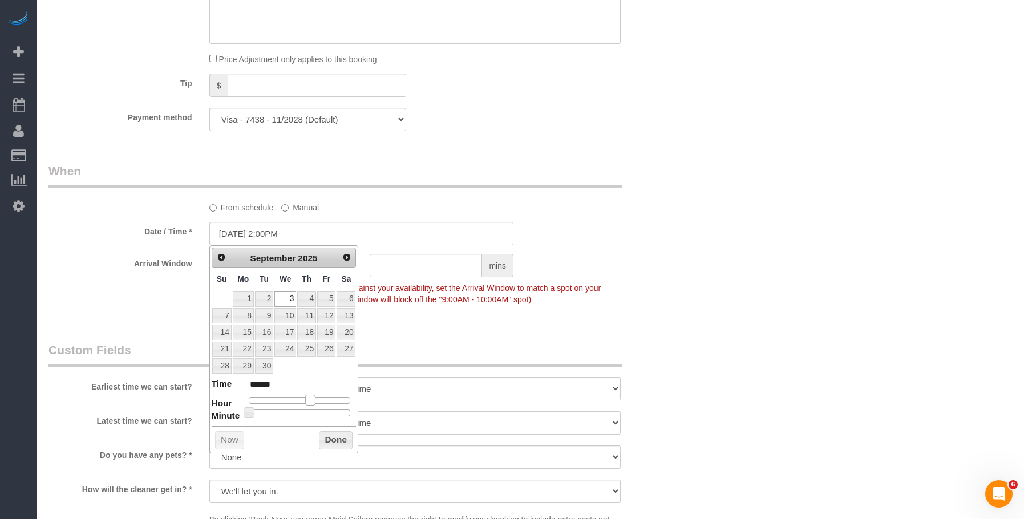
type input "******"
type input "09/03/2025 2:00PM"
type input "******"
drag, startPoint x: 288, startPoint y: 402, endPoint x: 418, endPoint y: 303, distance: 164.1
click at [315, 397] on span at bounding box center [310, 400] width 10 height 10
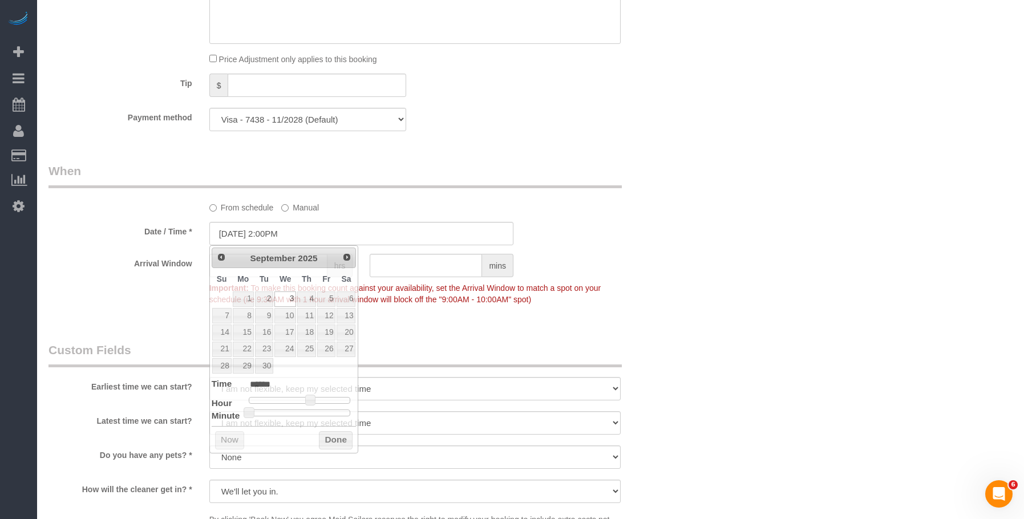
click at [716, 132] on div "Who Email will@willjewkes.com Name * William Jewkes Ana Araujo requested Ebony …" at bounding box center [531, 102] width 965 height 1718
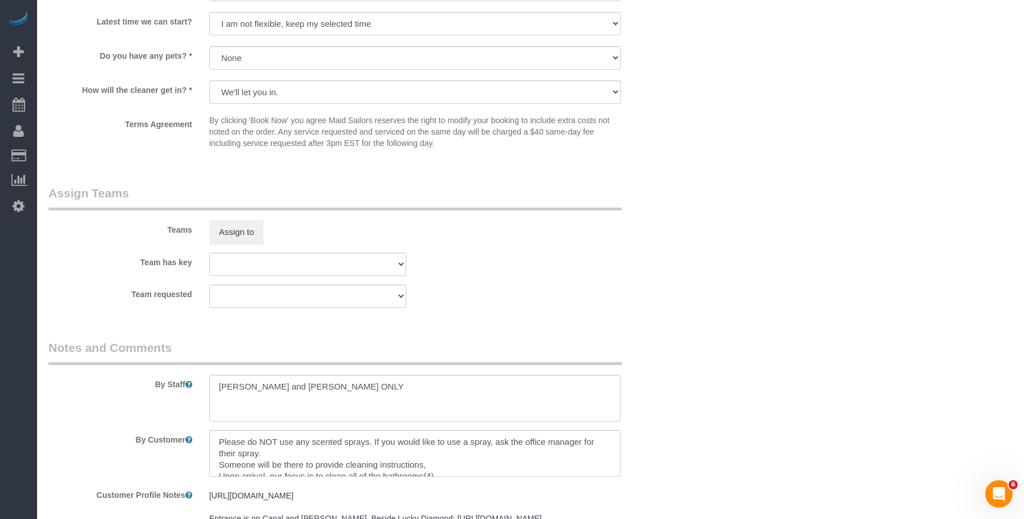
scroll to position [1292, 0]
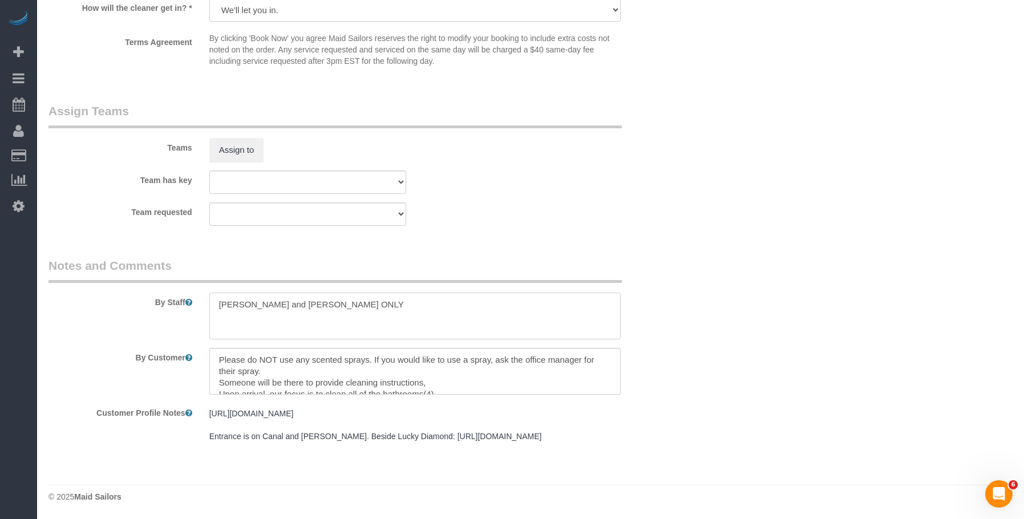
click at [411, 297] on textarea at bounding box center [414, 316] width 411 height 47
click at [410, 355] on textarea at bounding box center [414, 371] width 411 height 47
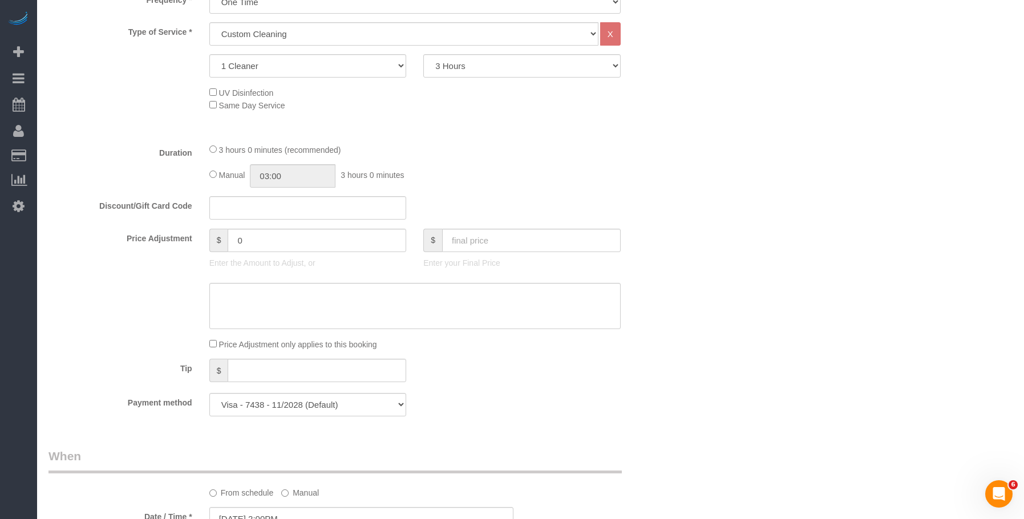
scroll to position [742, 0]
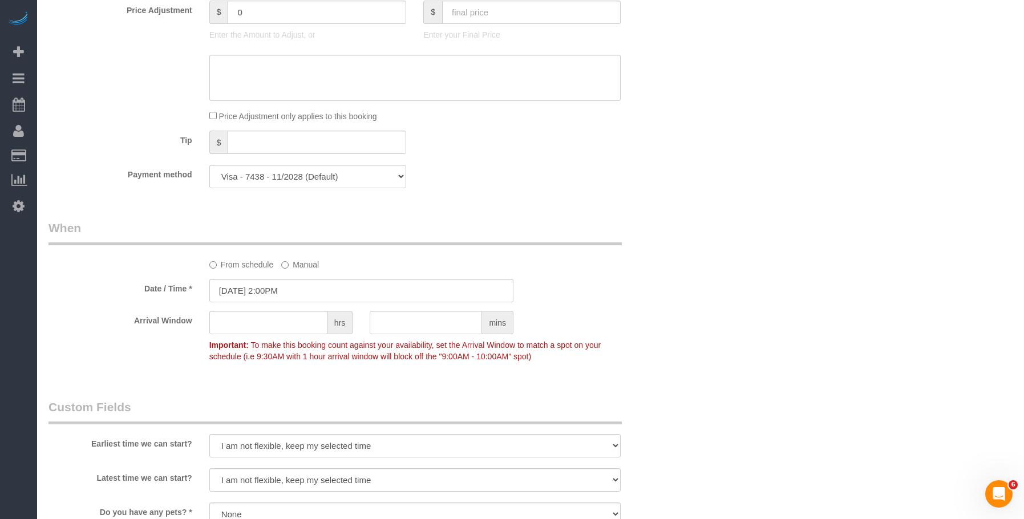
drag, startPoint x: 532, startPoint y: 188, endPoint x: 449, endPoint y: 189, distance: 83.3
click at [532, 188] on div "Payment method Visa - 7438 - 11/2028 (Default) Add Credit Card ─────────────── …" at bounding box center [361, 176] width 643 height 23
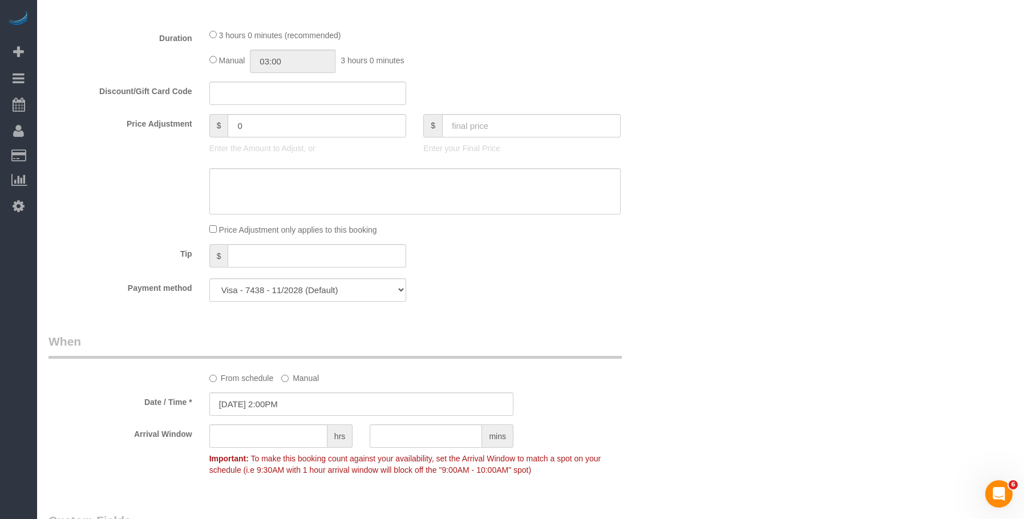
scroll to position [628, 0]
click at [245, 98] on input "text" at bounding box center [307, 93] width 197 height 23
paste input "STILLHERE15"
type input "STILLHERE15"
click at [633, 93] on div "Discount/Gift Card Code STILLHERE15" at bounding box center [361, 94] width 643 height 24
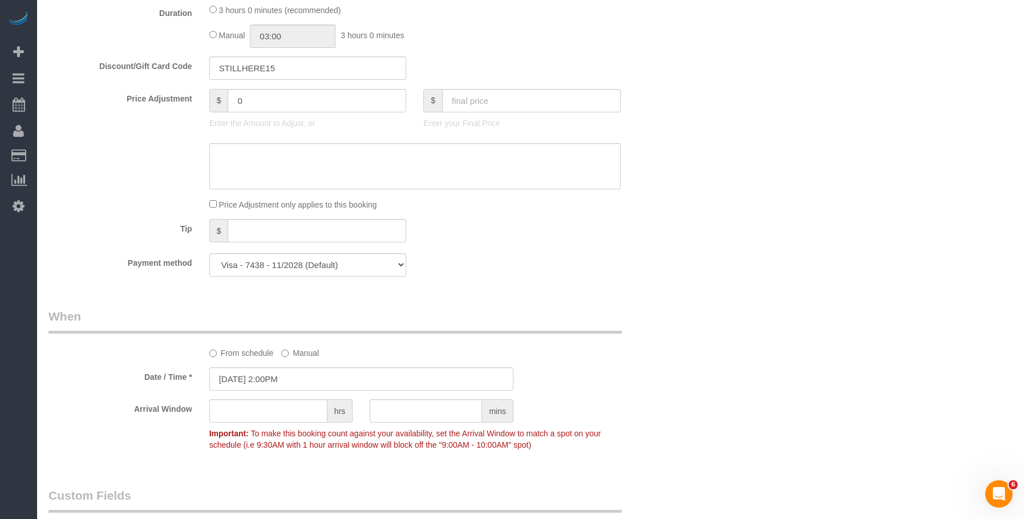
scroll to position [742, 0]
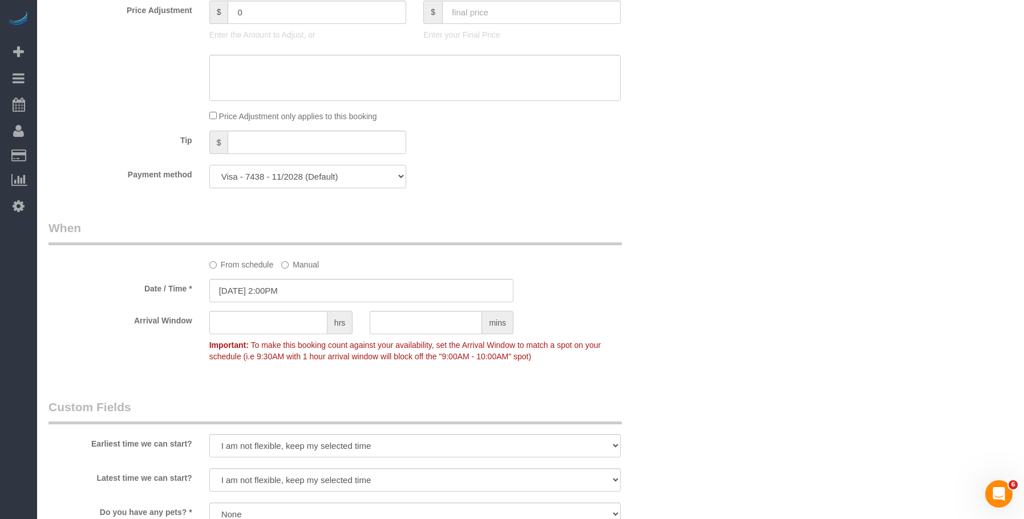
click at [385, 173] on select "Visa - 7438 - 11/2028 (Default) Add Credit Card ─────────────── Cash Check Payp…" at bounding box center [307, 176] width 197 height 23
click at [833, 233] on div "Who Email will@willjewkes.com Name * William Jewkes Ana Araujo requested Ebony …" at bounding box center [531, 159] width 965 height 1718
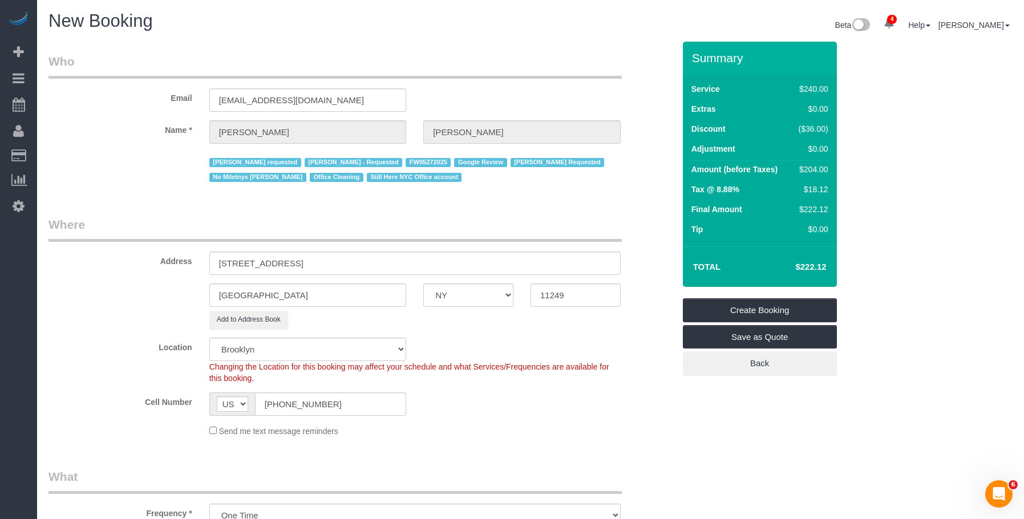
scroll to position [171, 0]
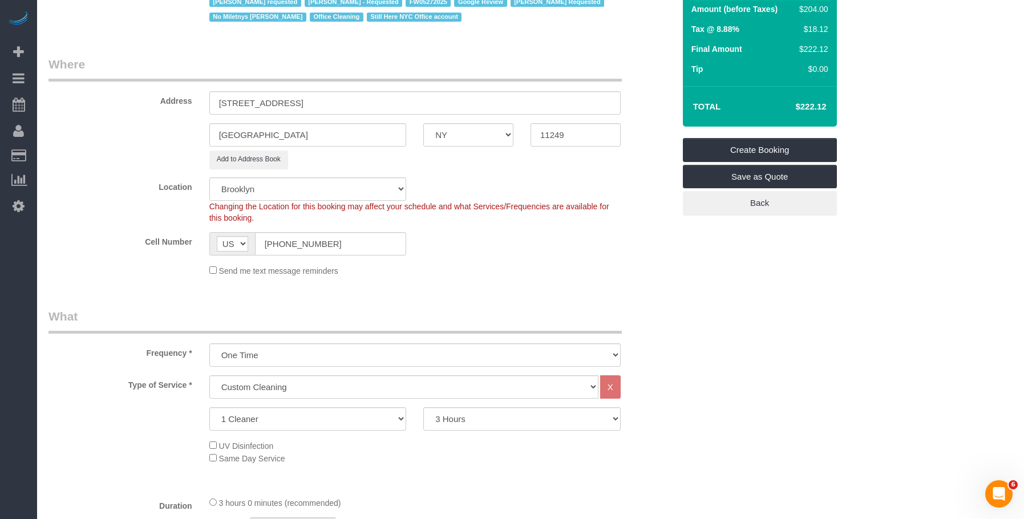
scroll to position [0, 0]
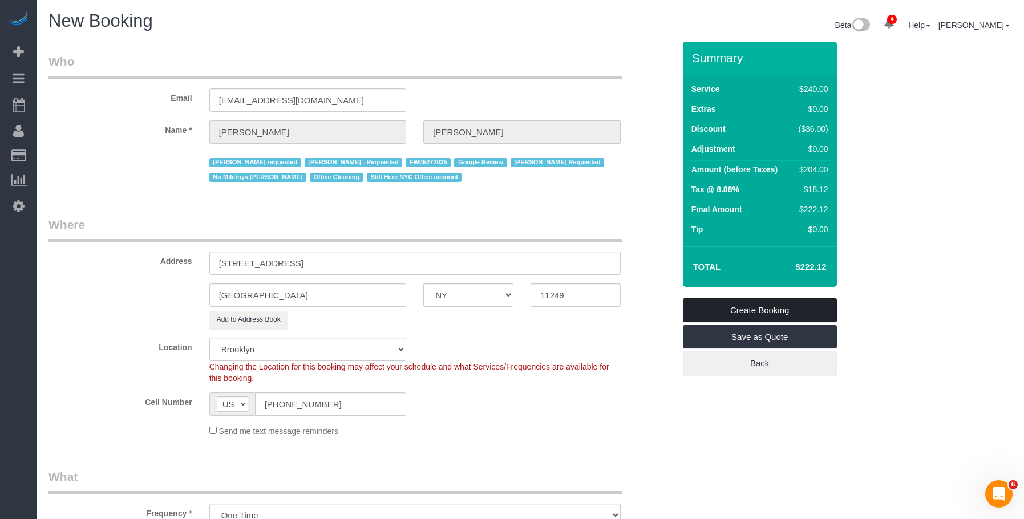
click at [812, 305] on link "Create Booking" at bounding box center [760, 310] width 154 height 24
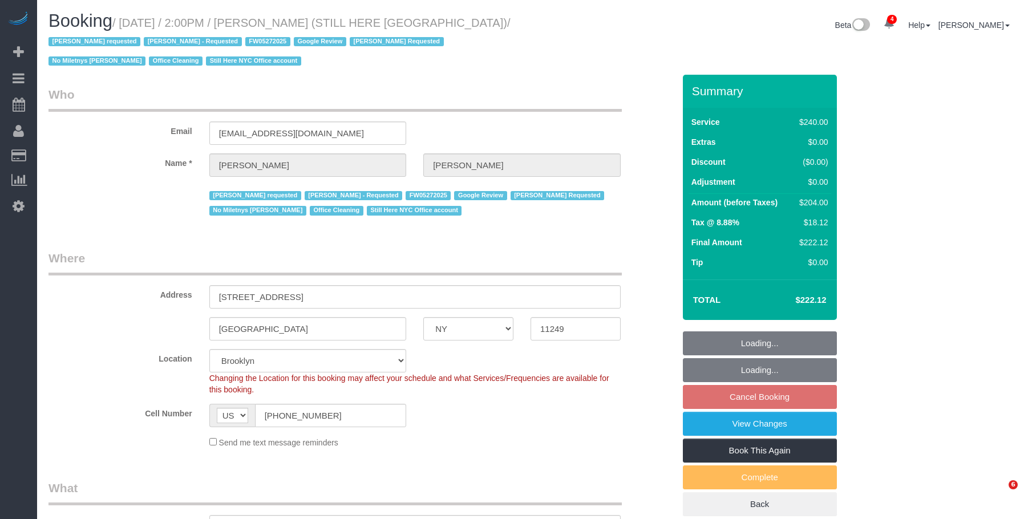
select select "NY"
select select "180"
select select "spot7"
select select "number:89"
select select "number:90"
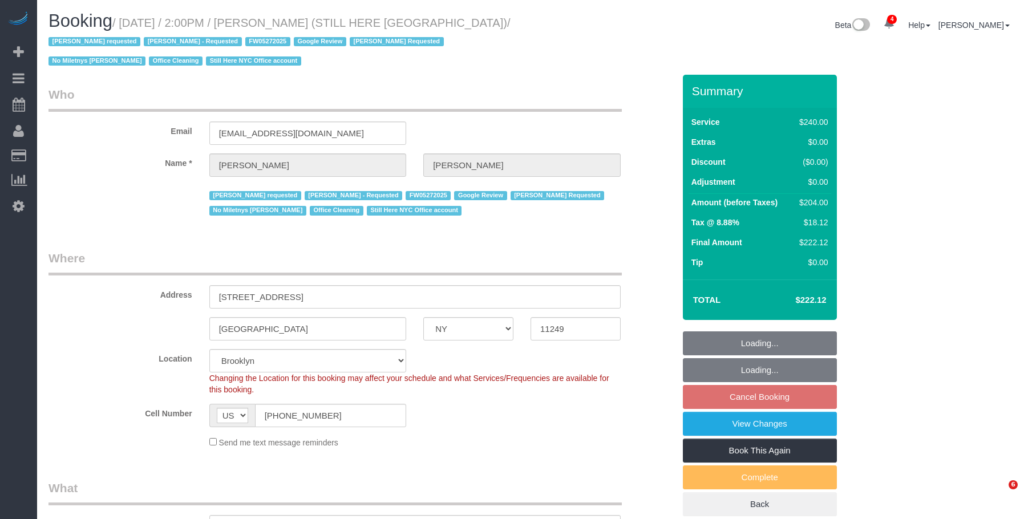
select select "number:15"
select select "number:5"
select select "object:1334"
select select "spot66"
drag, startPoint x: 800, startPoint y: 302, endPoint x: 845, endPoint y: 304, distance: 45.1
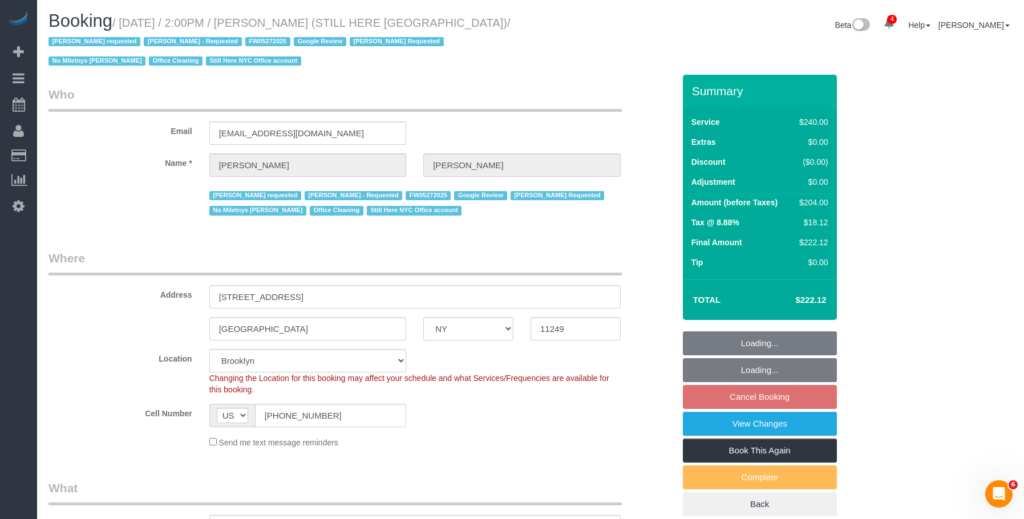
click at [845, 304] on div "Summary Service $240.00 Extras $0.00 Discount ($0.00) Adjustment $0.00 Amount (…" at bounding box center [795, 307] width 241 height 465
copy table "Total"
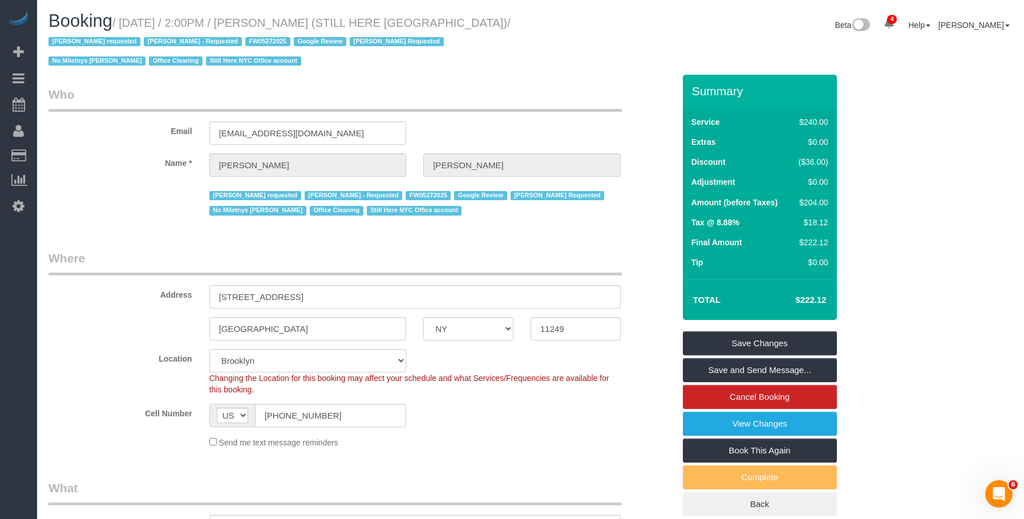
drag, startPoint x: 528, startPoint y: 70, endPoint x: 526, endPoint y: 95, distance: 25.2
click at [528, 70] on div "Booking / September 03, 2025 / 2:00PM / William Jewkes (STILL HERE NYC) / Ana A…" at bounding box center [285, 42] width 491 height 63
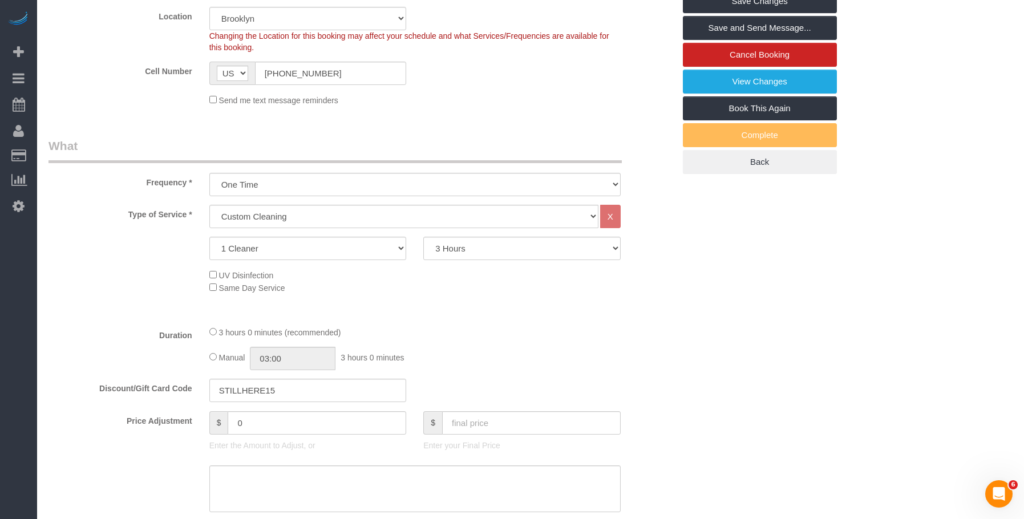
scroll to position [57, 0]
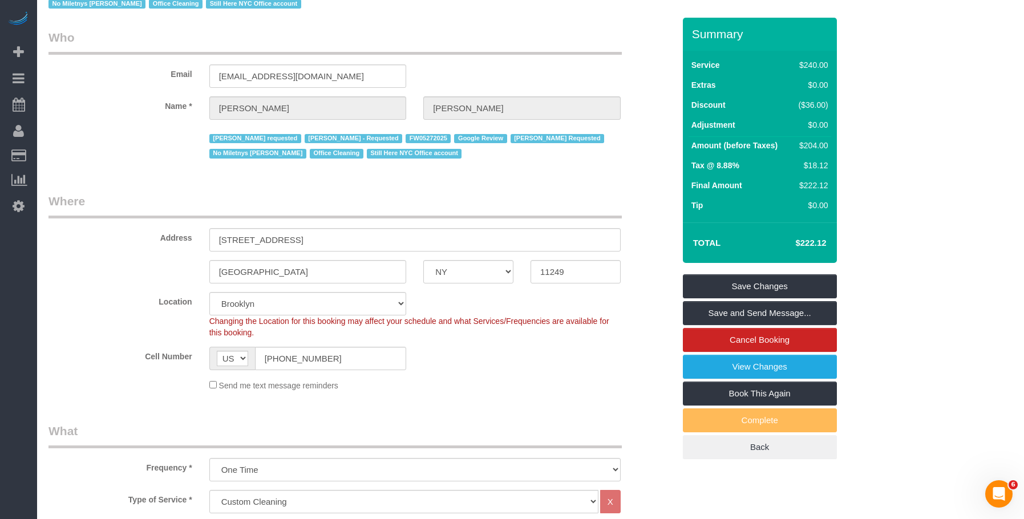
drag, startPoint x: 599, startPoint y: 40, endPoint x: 704, endPoint y: 5, distance: 111.4
click at [600, 39] on legend "Who" at bounding box center [336, 42] width 574 height 26
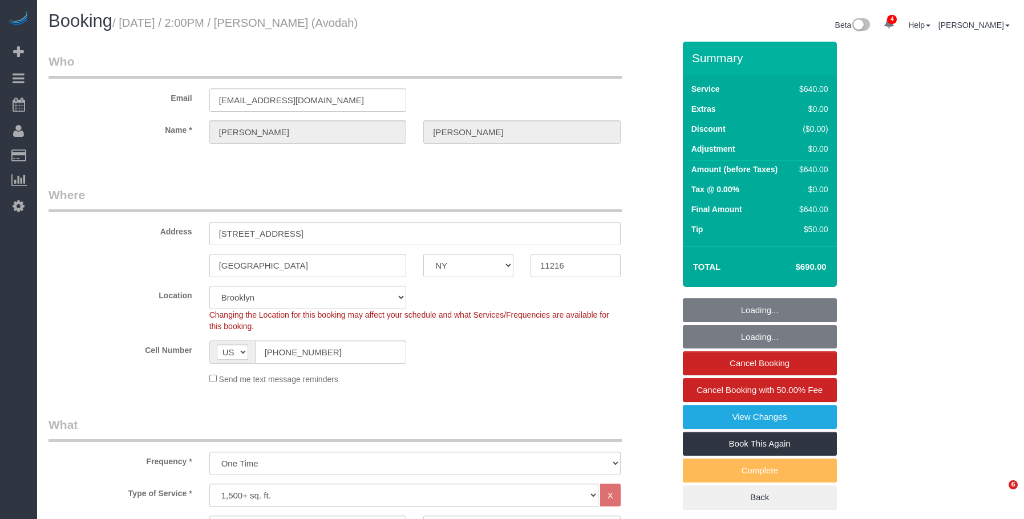
select select "NY"
select select "240"
select select "spot1"
select select "number:89"
select select "number:90"
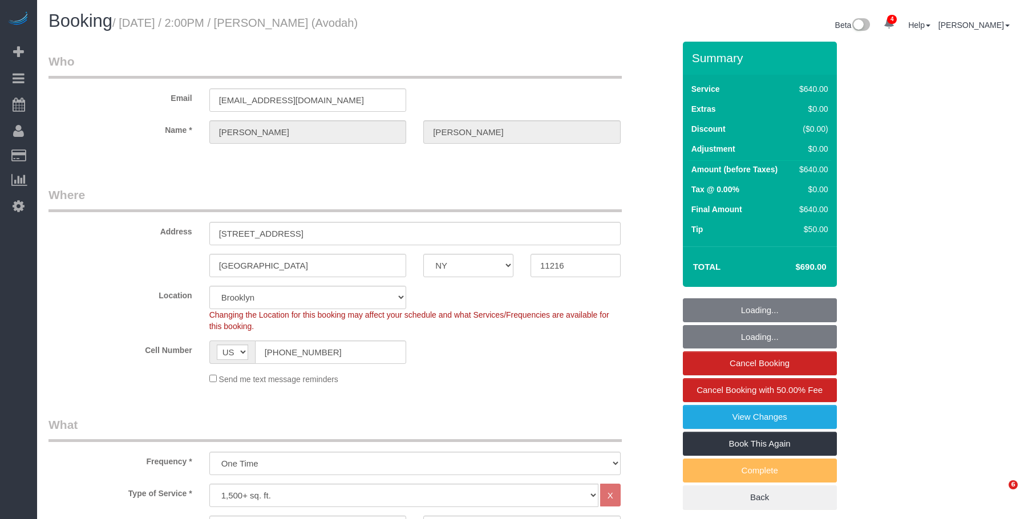
select select "number:15"
select select "number:5"
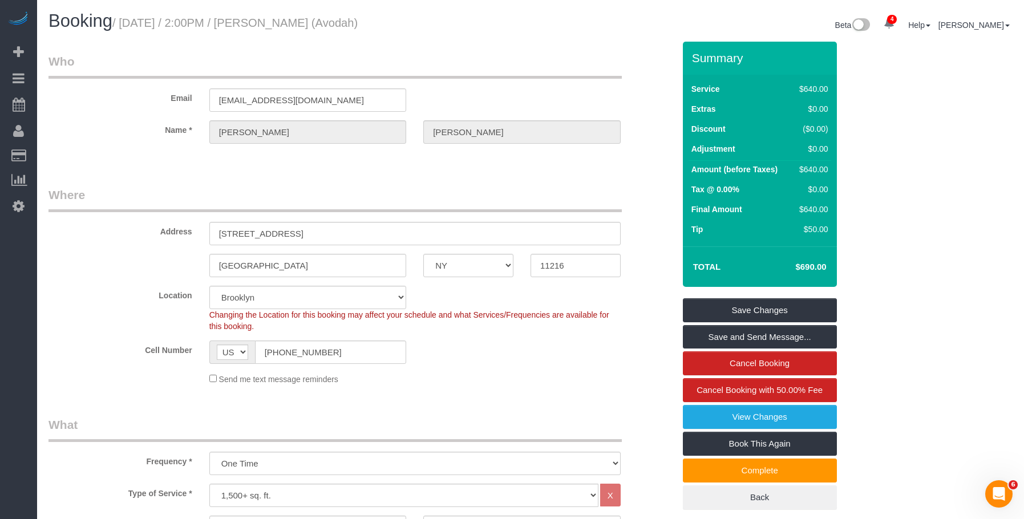
click at [334, 22] on small "/ August 27, 2025 / 2:00PM / Justine Stiftel (Avodah)" at bounding box center [234, 23] width 245 height 13
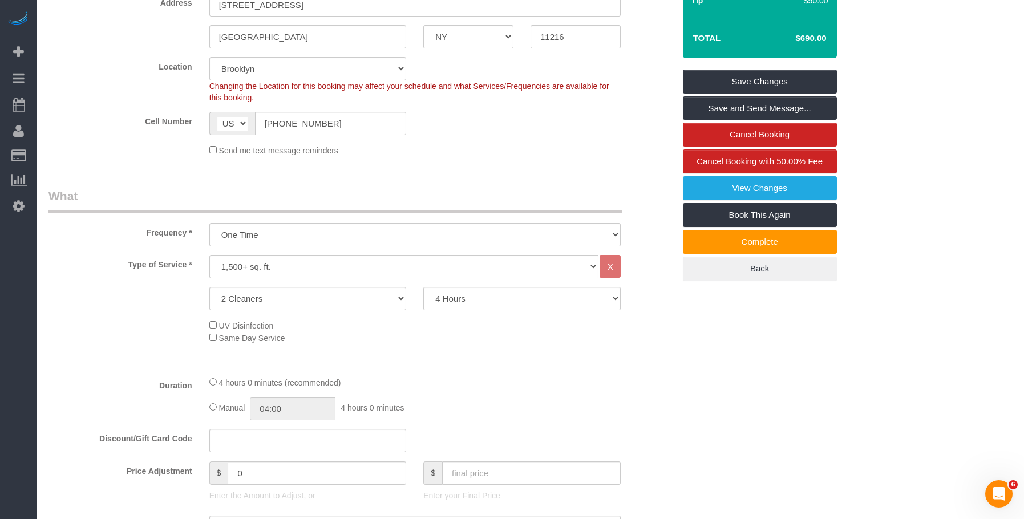
scroll to position [228, 0]
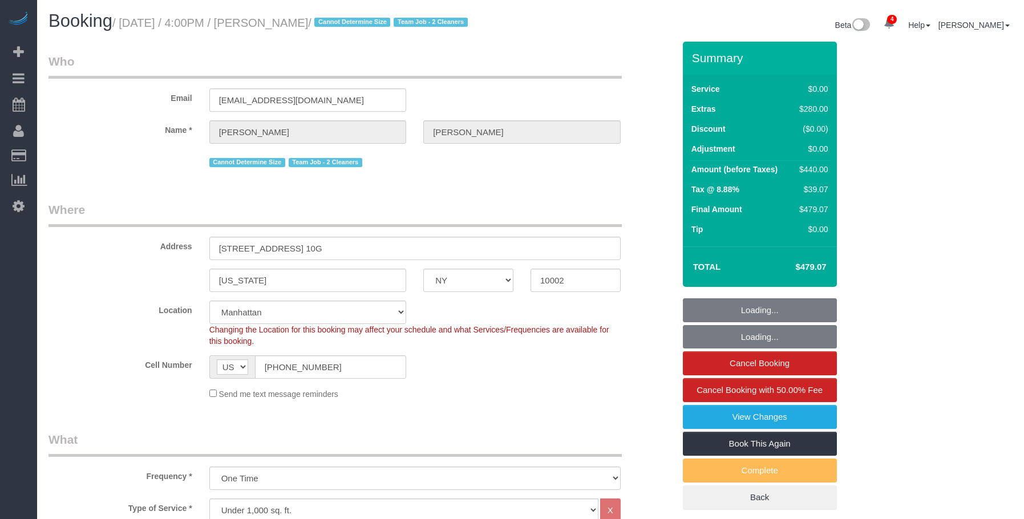
select select "NY"
select select "1"
select select "string:stripe-pm_1RjS4Z4VGloSiKo73pN9mV8I"
select select "spot1"
select select "number:89"
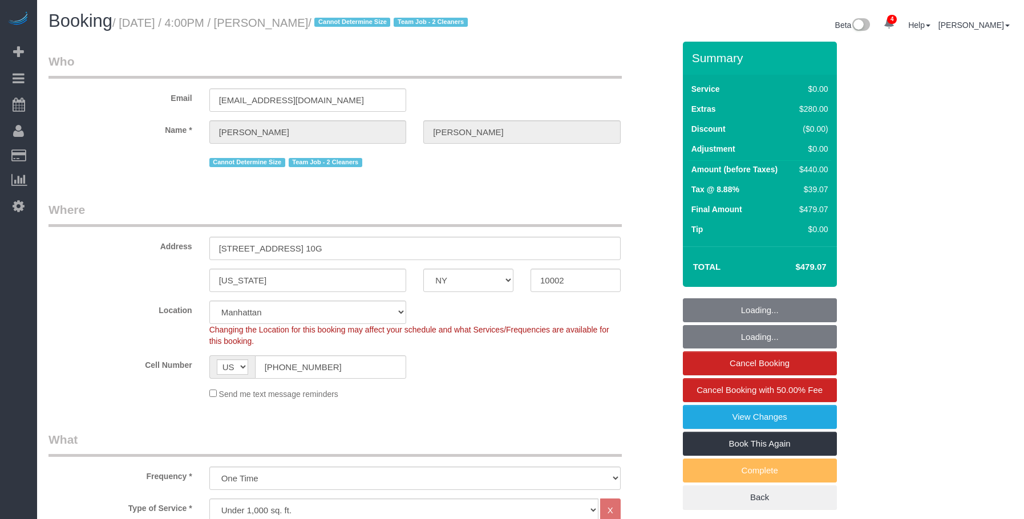
select select "number:90"
select select "number:15"
select select "number:5"
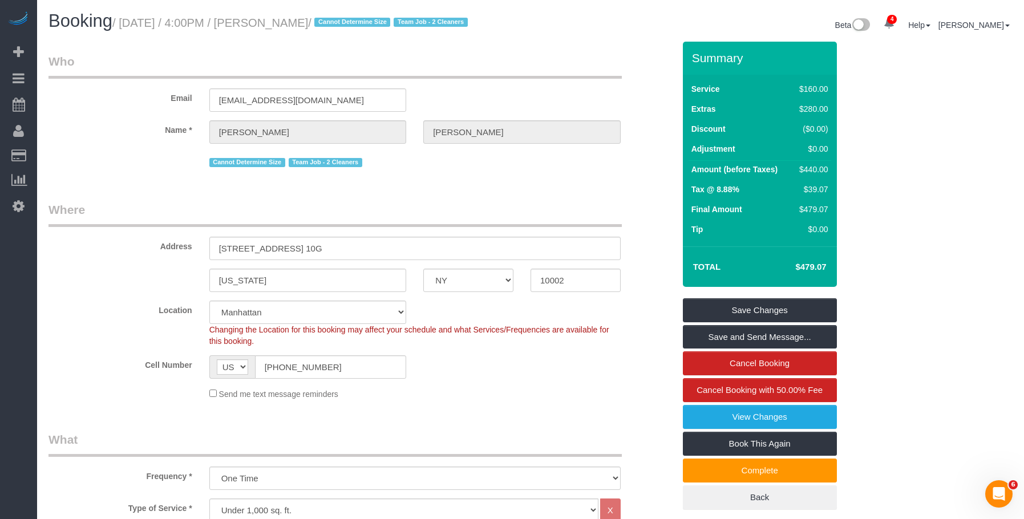
click at [585, 57] on legend "Who" at bounding box center [336, 66] width 574 height 26
drag, startPoint x: 349, startPoint y: 370, endPoint x: 216, endPoint y: 353, distance: 134.6
click at [184, 362] on div "Cell Number AF AL DZ AD AO AI AQ AG AR AM AW AU AT AZ BS BH BD BB BY BE BZ BJ B…" at bounding box center [361, 367] width 643 height 23
drag, startPoint x: 218, startPoint y: 248, endPoint x: 430, endPoint y: 250, distance: 212.3
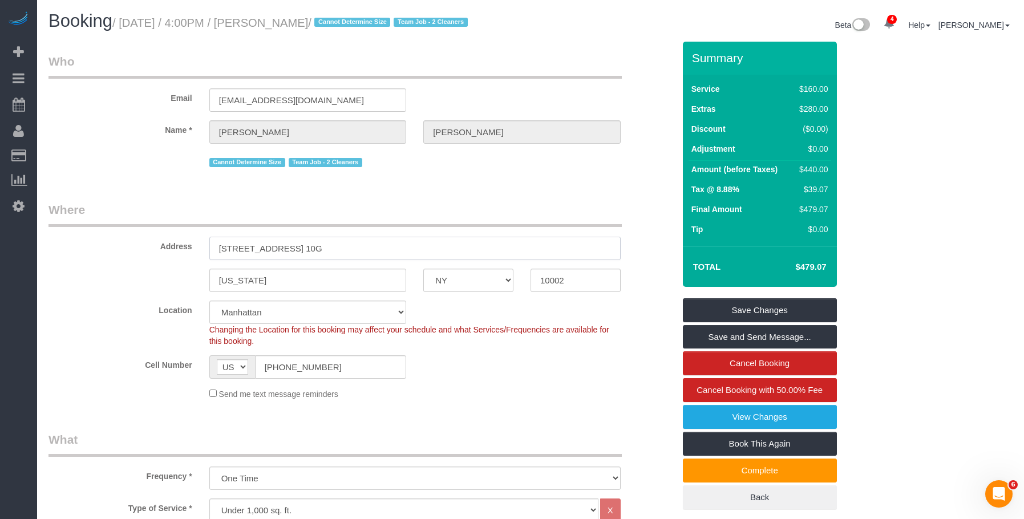
click at [430, 250] on input "250 East Houston Street, Apt. 10G" at bounding box center [414, 248] width 411 height 23
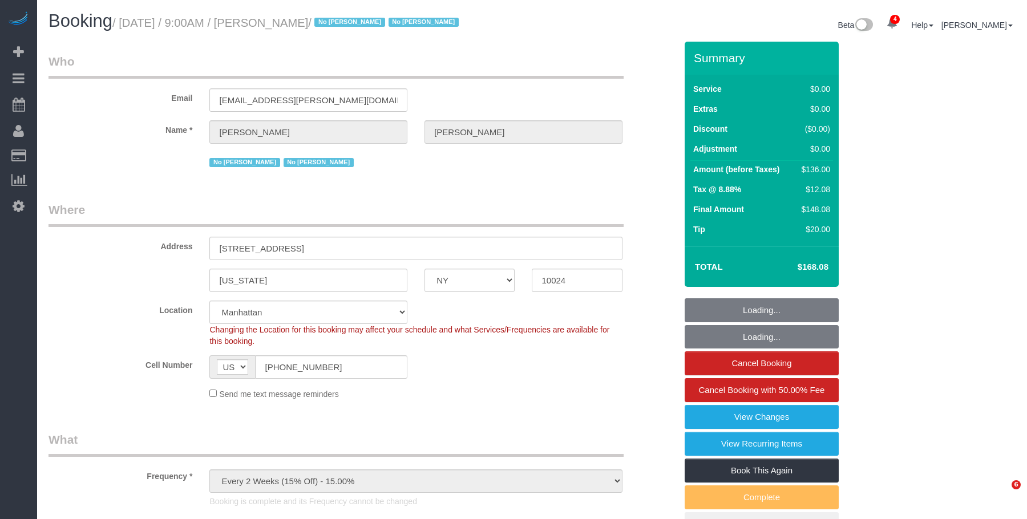
select select "NY"
select select "1"
select select "spot6"
select select "number:57"
select select "number:76"
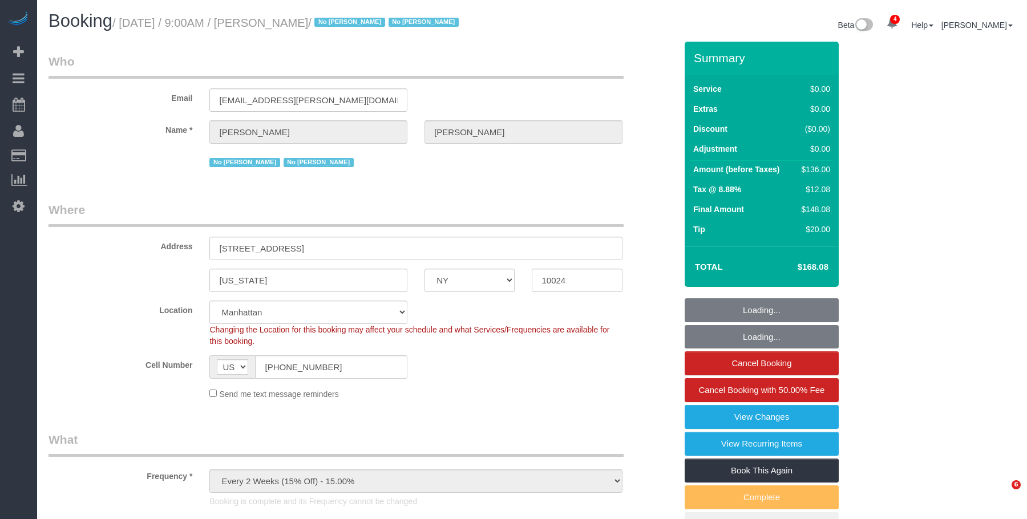
select select "number:15"
select select "number:6"
select select "object:1364"
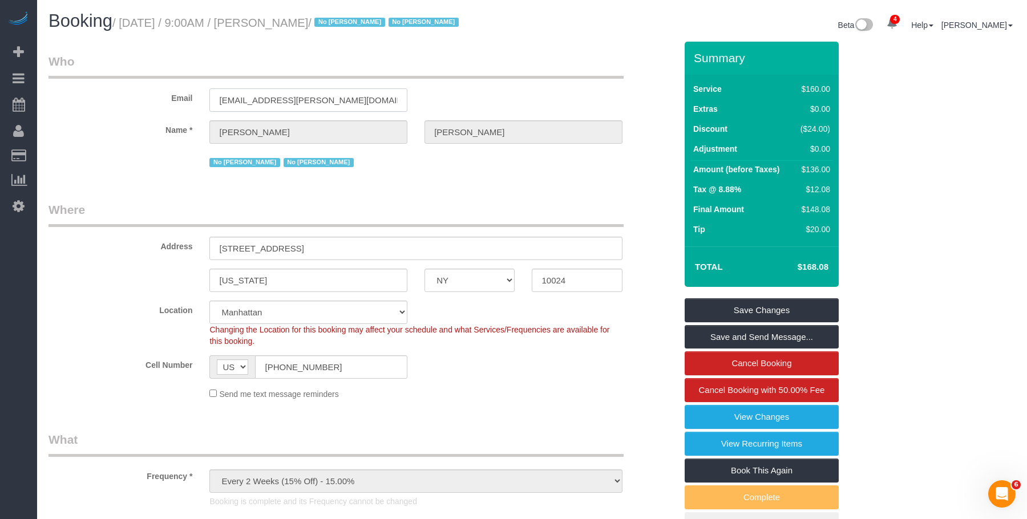
drag, startPoint x: 327, startPoint y: 106, endPoint x: 172, endPoint y: 106, distance: 155.2
click at [174, 106] on div "Email [EMAIL_ADDRESS][PERSON_NAME][DOMAIN_NAME]" at bounding box center [362, 82] width 645 height 59
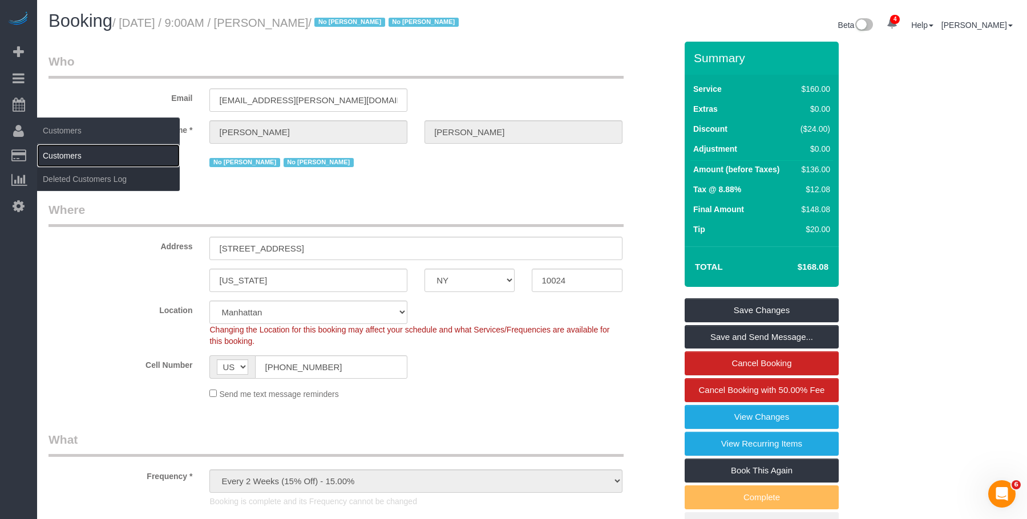
click at [64, 156] on link "Customers" at bounding box center [108, 155] width 143 height 23
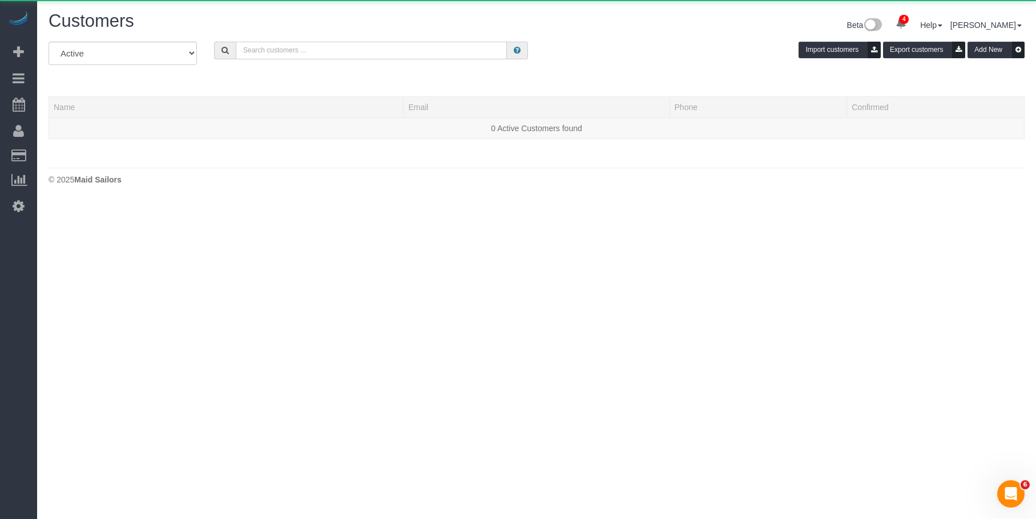
click at [349, 52] on input "text" at bounding box center [371, 51] width 271 height 18
paste input "[EMAIL_ADDRESS][PERSON_NAME][DOMAIN_NAME]"
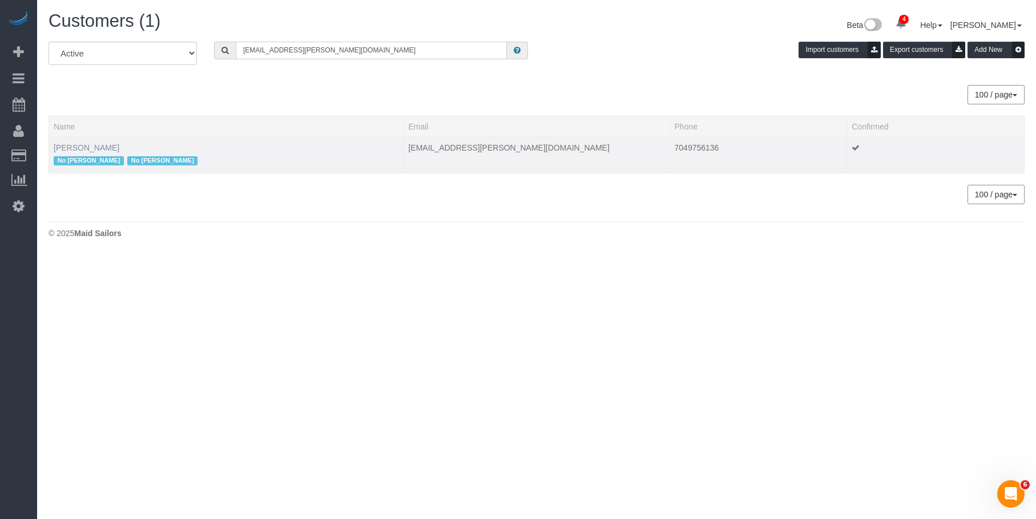
type input "[EMAIL_ADDRESS][PERSON_NAME][DOMAIN_NAME]"
click at [96, 148] on link "[PERSON_NAME]" at bounding box center [87, 147] width 66 height 9
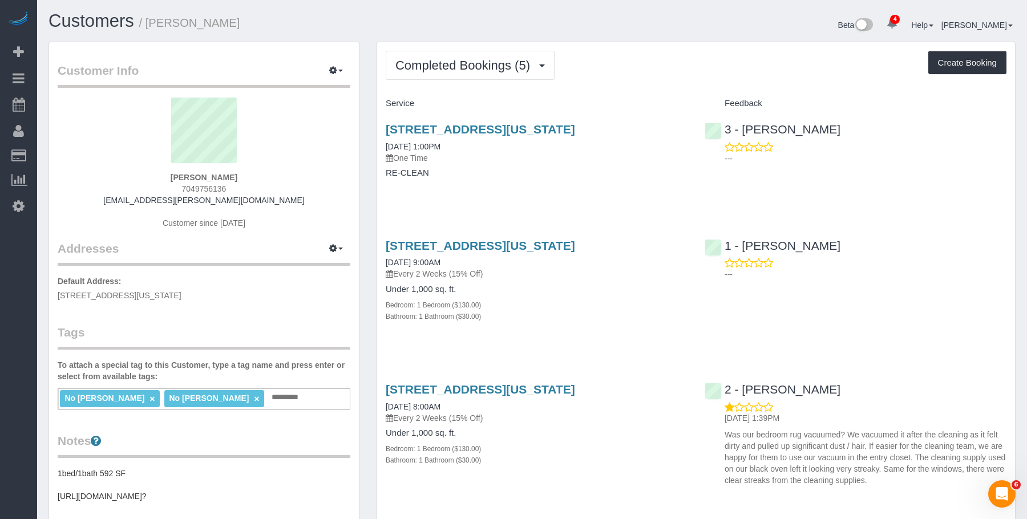
click at [594, 178] on div "189 West 89th Street, Apt 18f, New York, NY 10024 08/25/2025 1:00PM One Time RE…" at bounding box center [536, 157] width 319 height 88
drag, startPoint x: 151, startPoint y: 26, endPoint x: 324, endPoint y: 19, distance: 172.5
click at [324, 19] on h1 "Customers / Matthew Marlow" at bounding box center [286, 20] width 475 height 19
copy small "Matthew Marlow"
click at [632, 51] on div "Completed Bookings (5) Completed Bookings (5) Upcoming Bookings (6) Cancelled B…" at bounding box center [696, 65] width 621 height 29
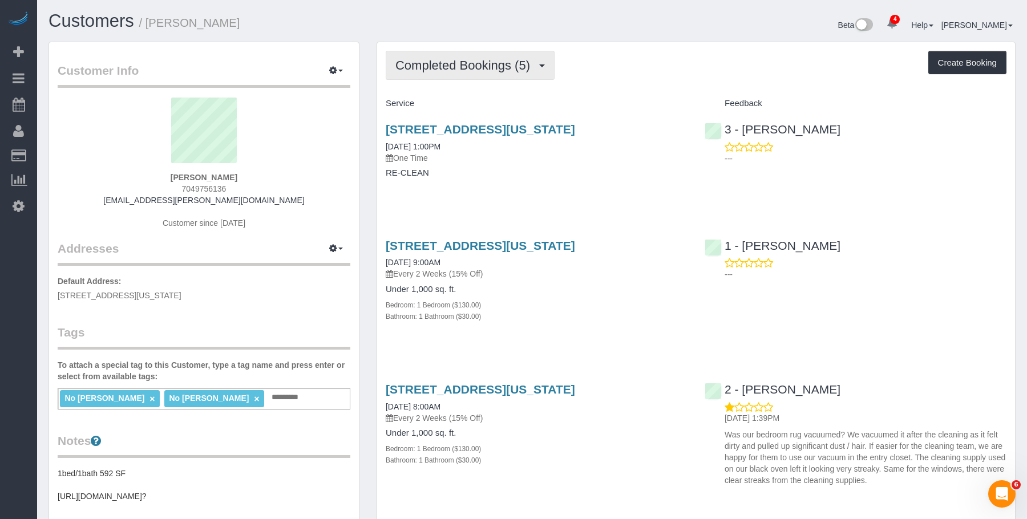
click at [462, 63] on span "Completed Bookings (5)" at bounding box center [466, 65] width 140 height 14
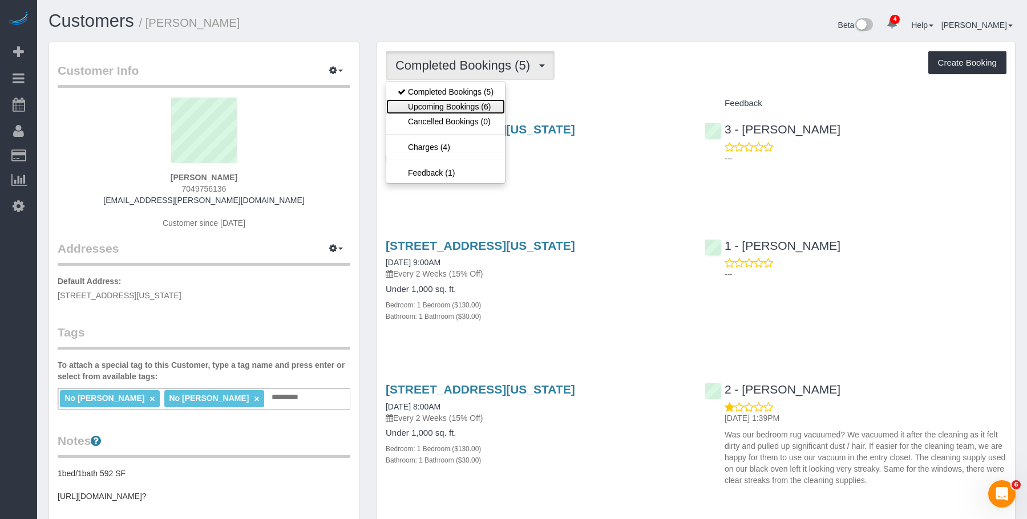
click at [467, 101] on link "Upcoming Bookings (6)" at bounding box center [445, 106] width 119 height 15
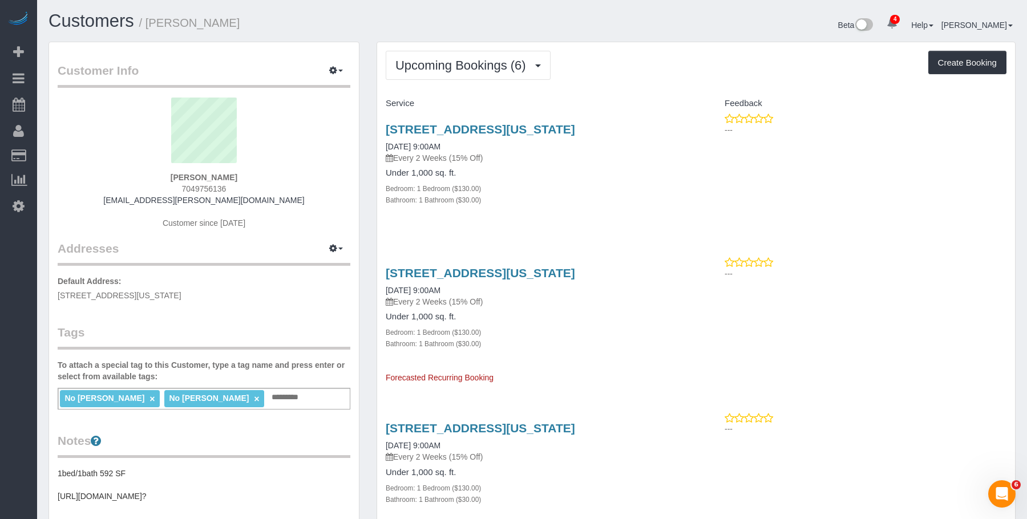
click at [534, 163] on p "Every 2 Weeks (15% Off)" at bounding box center [537, 157] width 302 height 11
click at [303, 400] on input "text" at bounding box center [288, 397] width 39 height 15
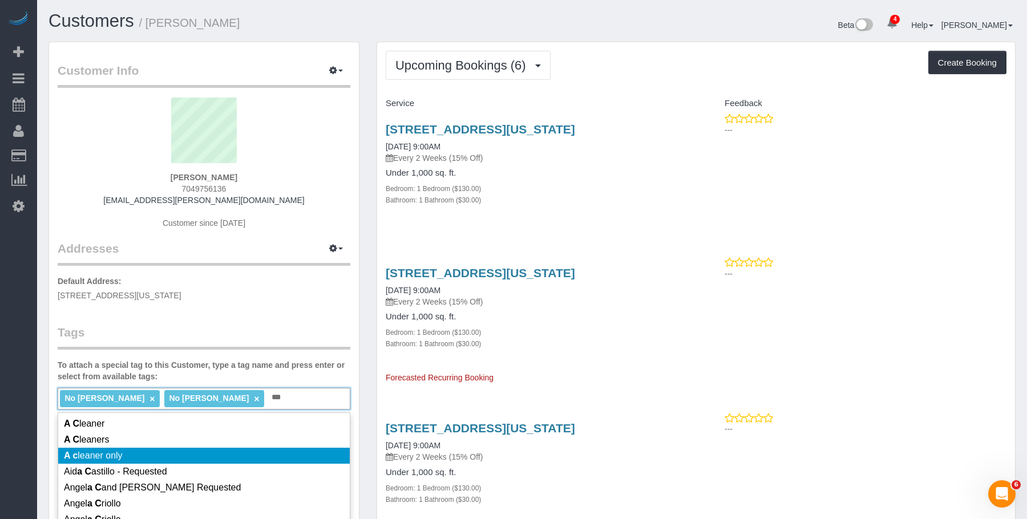
type input "***"
click at [136, 451] on li "A c leaner only" at bounding box center [204, 456] width 292 height 16
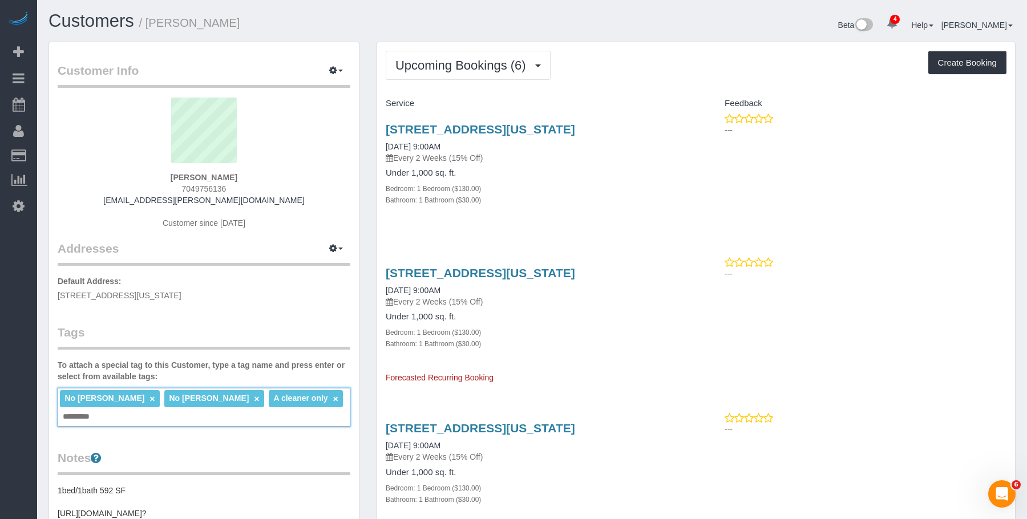
click at [848, 213] on div "189 West 89th Street, Apt 18f, New York, NY 10024 09/05/2025 9:00AM Every 2 Wee…" at bounding box center [696, 170] width 638 height 115
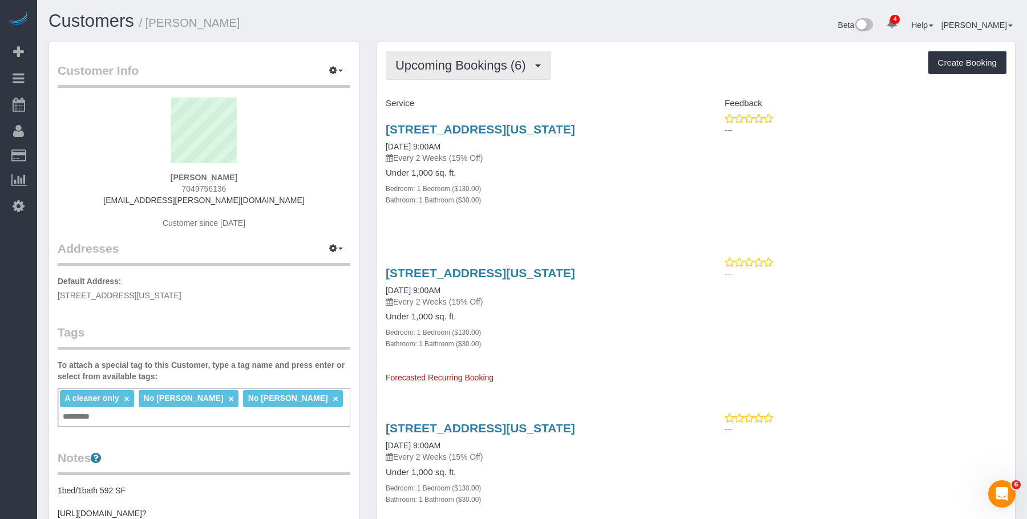
click at [421, 60] on span "Upcoming Bookings (6)" at bounding box center [464, 65] width 136 height 14
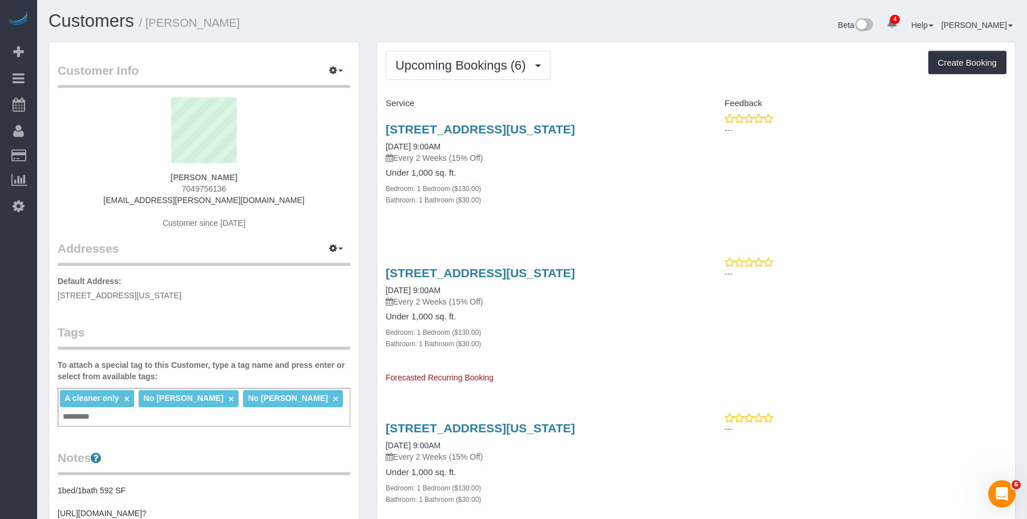
click at [699, 198] on div "189 West 89th Street, Apt 18f, New York, NY 10024 09/05/2025 9:00AM Every 2 Wee…" at bounding box center [696, 170] width 638 height 115
click at [485, 52] on button "Upcoming Bookings (6)" at bounding box center [468, 65] width 165 height 29
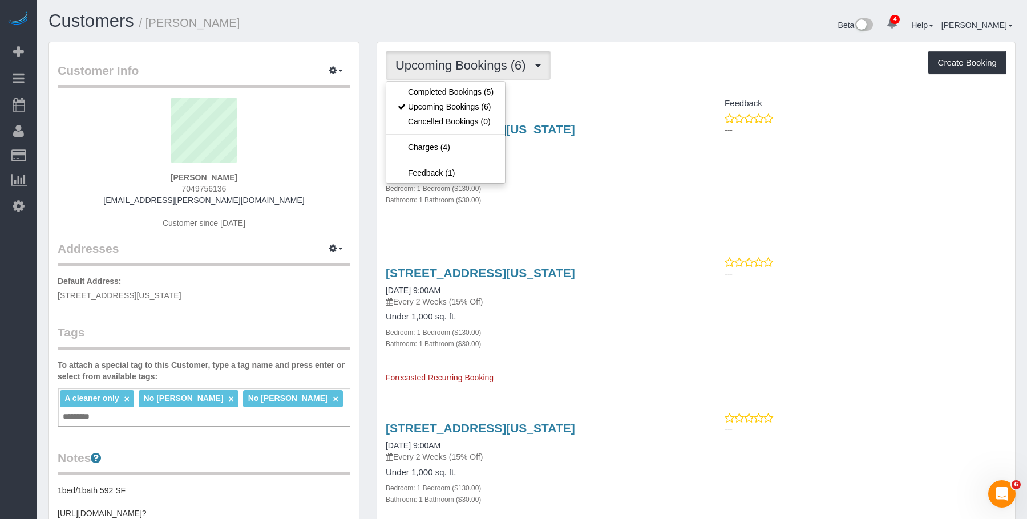
click at [598, 55] on div "Upcoming Bookings (6) Completed Bookings (5) Upcoming Bookings (6) Cancelled Bo…" at bounding box center [696, 65] width 621 height 29
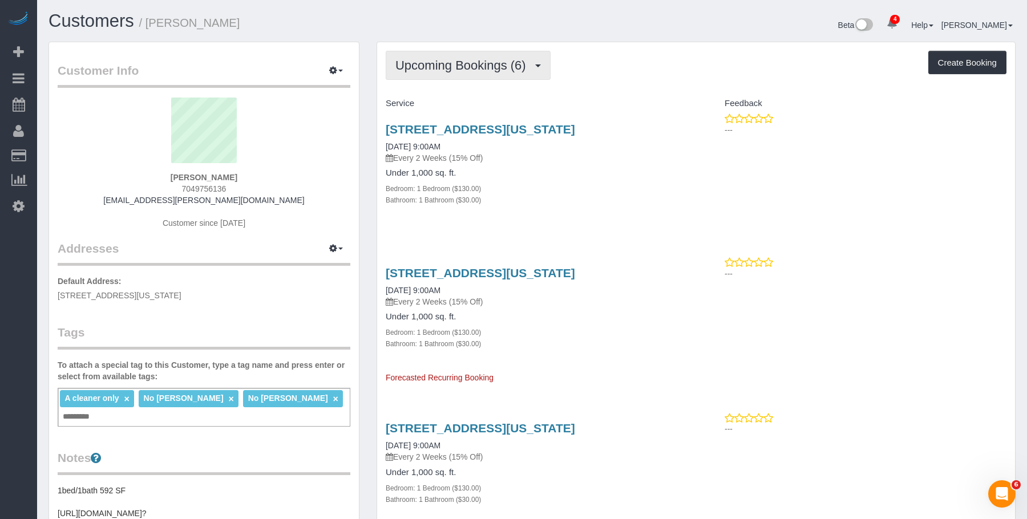
click at [477, 61] on span "Upcoming Bookings (6)" at bounding box center [464, 65] width 136 height 14
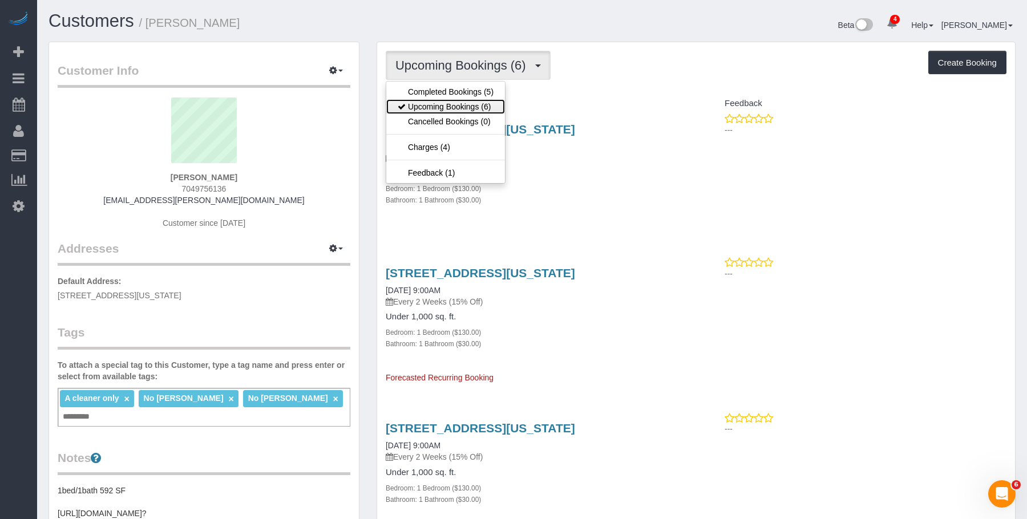
click at [454, 102] on link "Upcoming Bookings (6)" at bounding box center [445, 106] width 119 height 15
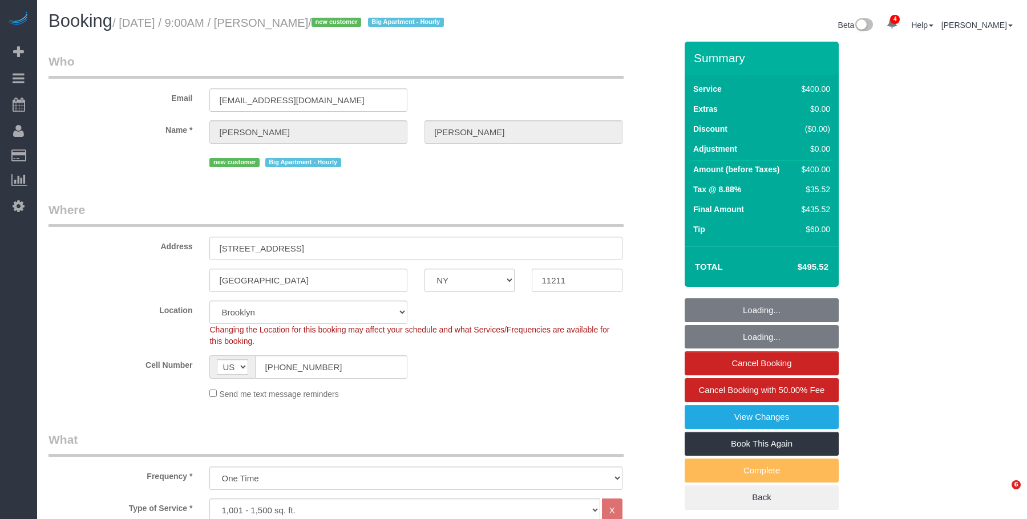
select select "NY"
select select "300"
select select "spot1"
select select "number:56"
select select "number:71"
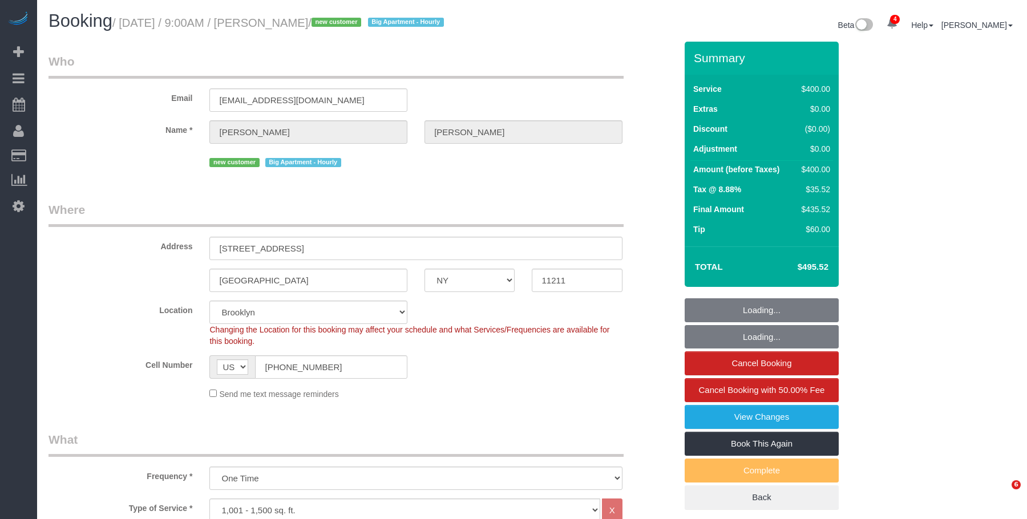
select select "number:15"
select select "number:5"
